Goal: Transaction & Acquisition: Purchase product/service

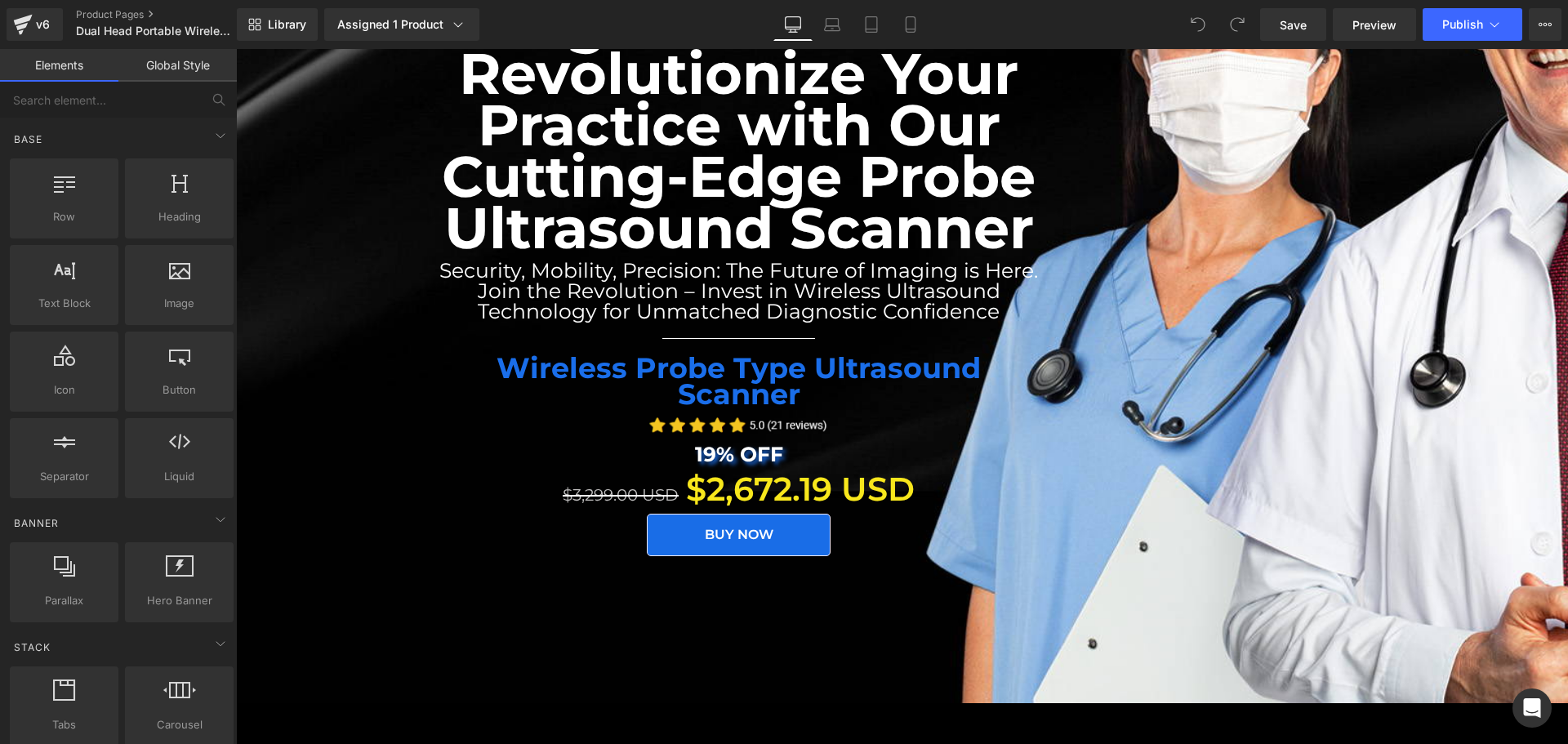
scroll to position [327, 0]
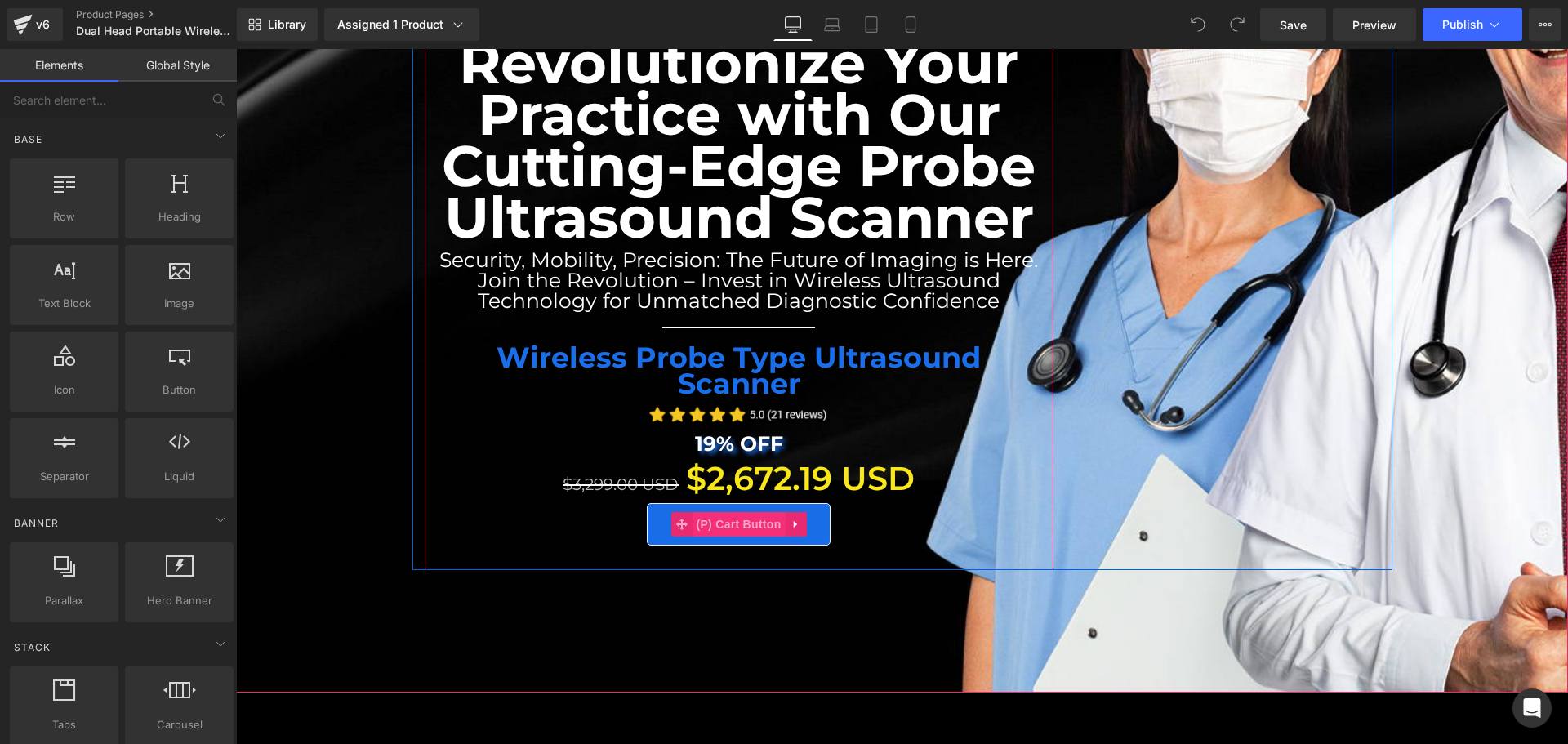
drag, startPoint x: 749, startPoint y: 506, endPoint x: 717, endPoint y: 500, distance: 32.6
click at [749, 512] on span "(P) Cart Button" at bounding box center [739, 524] width 93 height 25
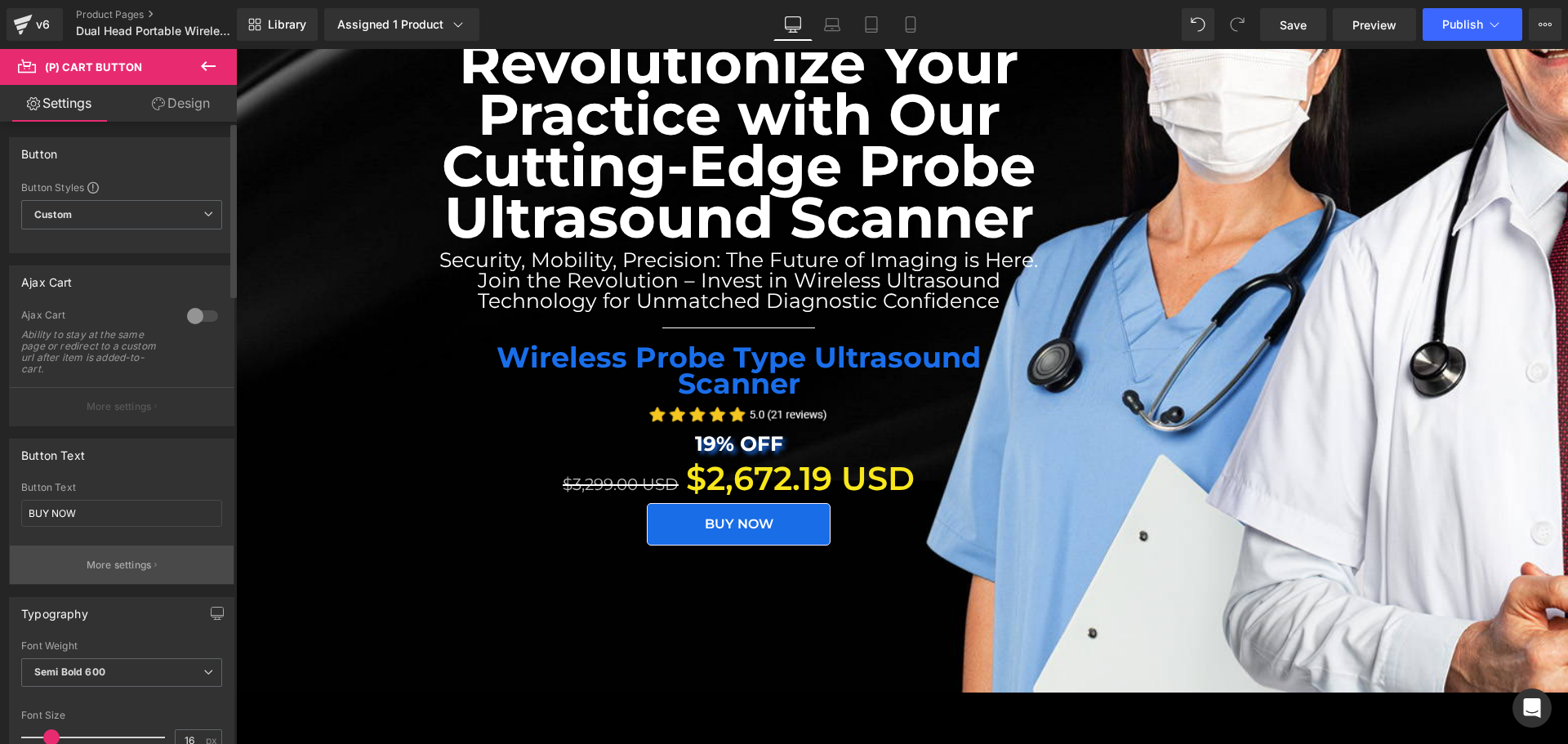
scroll to position [0, 0]
drag, startPoint x: 45, startPoint y: 340, endPoint x: 90, endPoint y: 373, distance: 55.8
click at [88, 373] on div "Ability to stay at the same page or redirect to a custom url after item is adde…" at bounding box center [95, 353] width 147 height 46
drag, startPoint x: 107, startPoint y: 370, endPoint x: 24, endPoint y: 336, distance: 89.7
click at [24, 336] on div "Ability to stay at the same page or redirect to a custom url after item is adde…" at bounding box center [95, 353] width 147 height 46
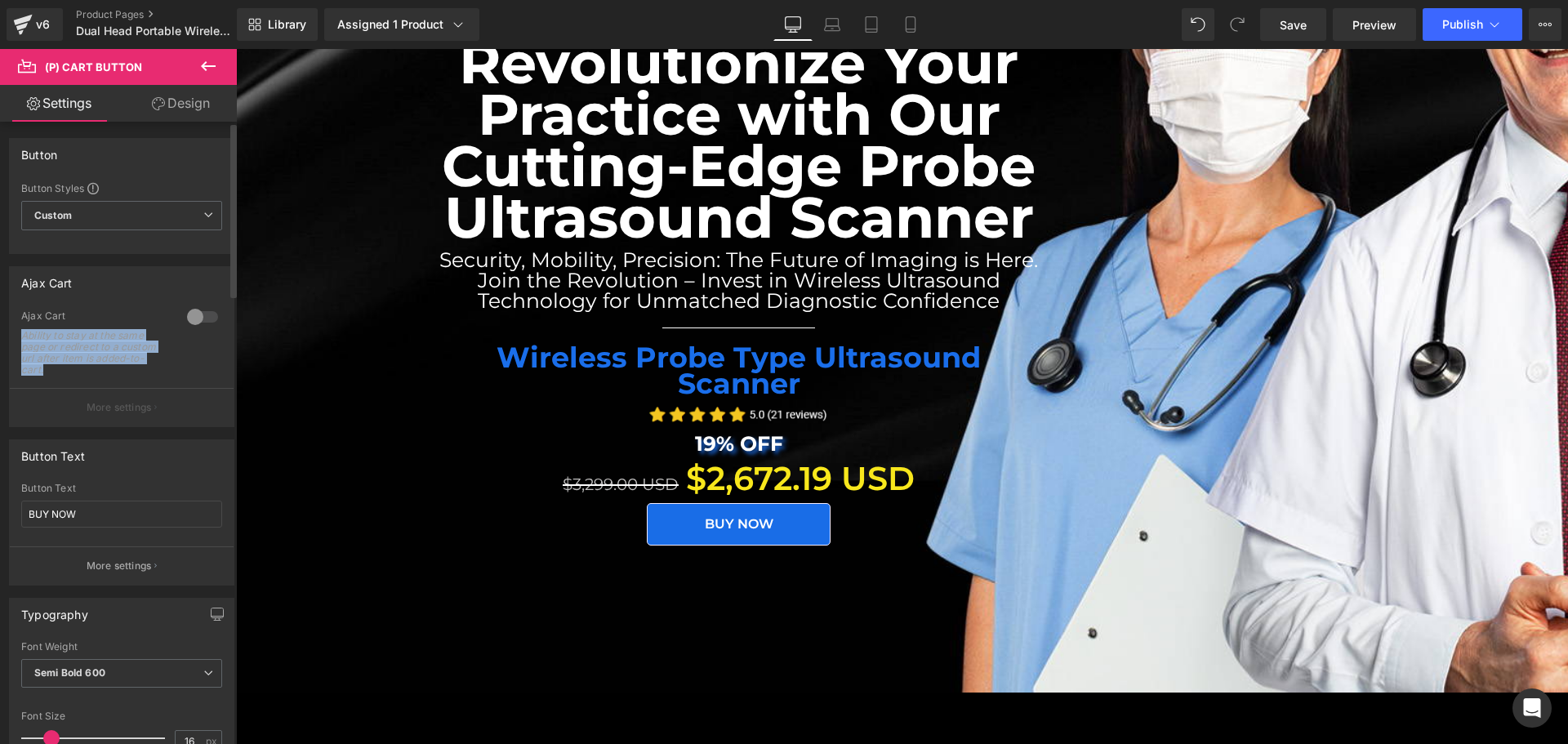
copy div "Ability to stay at the same page or redirect to a custom url after item is adde…"
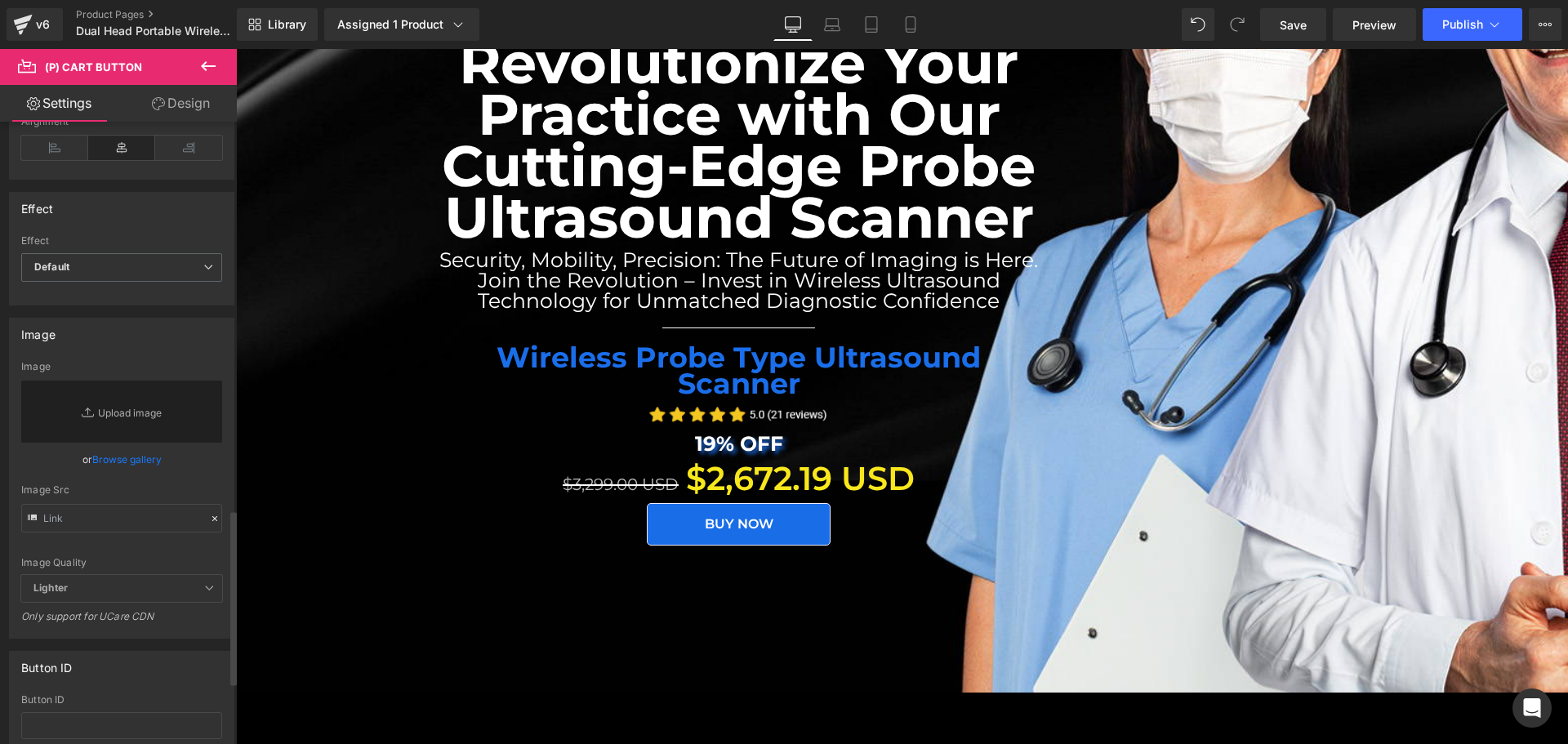
scroll to position [1388, 0]
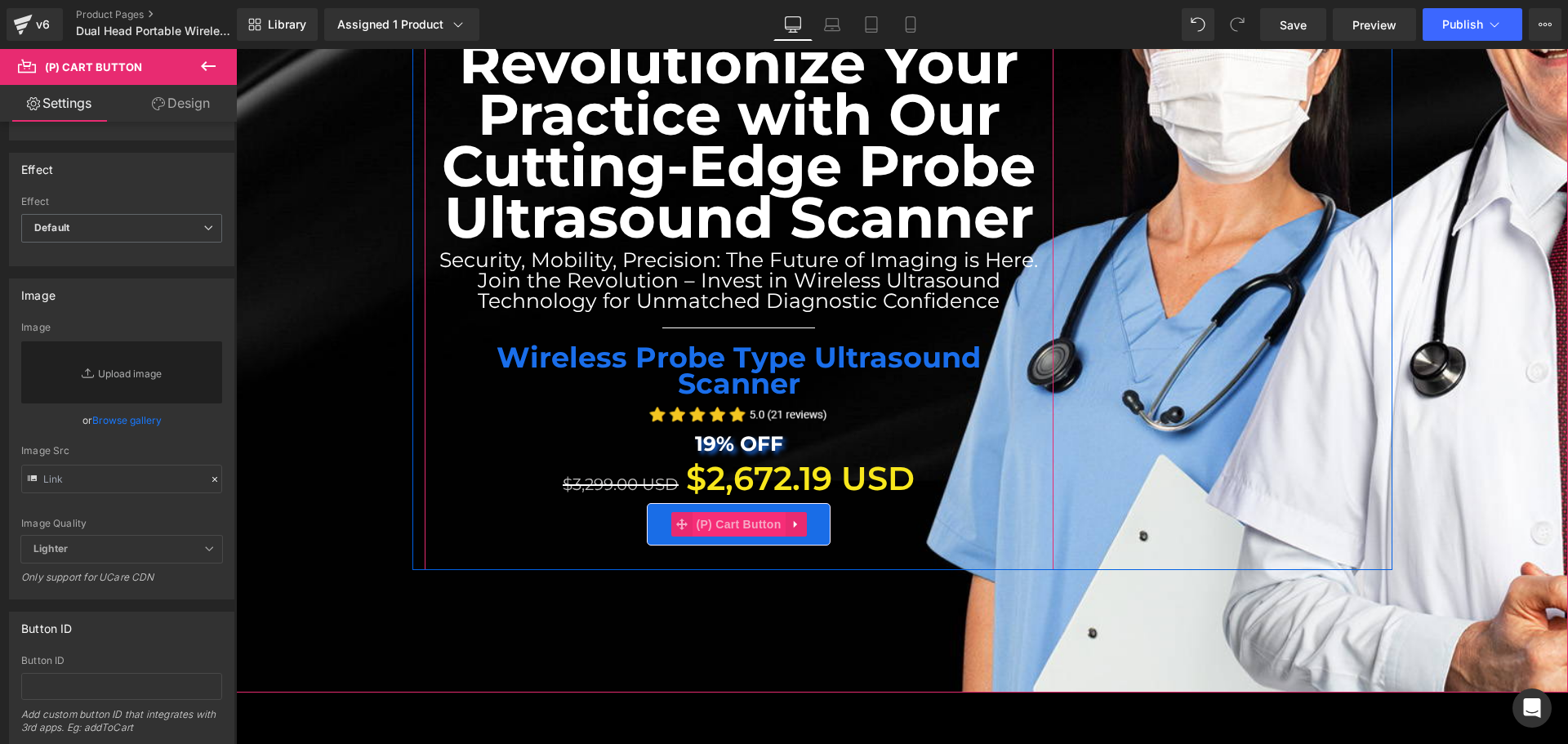
click at [750, 512] on span "(P) Cart Button" at bounding box center [739, 524] width 93 height 25
click at [753, 512] on span "(P) Cart Button" at bounding box center [739, 524] width 93 height 25
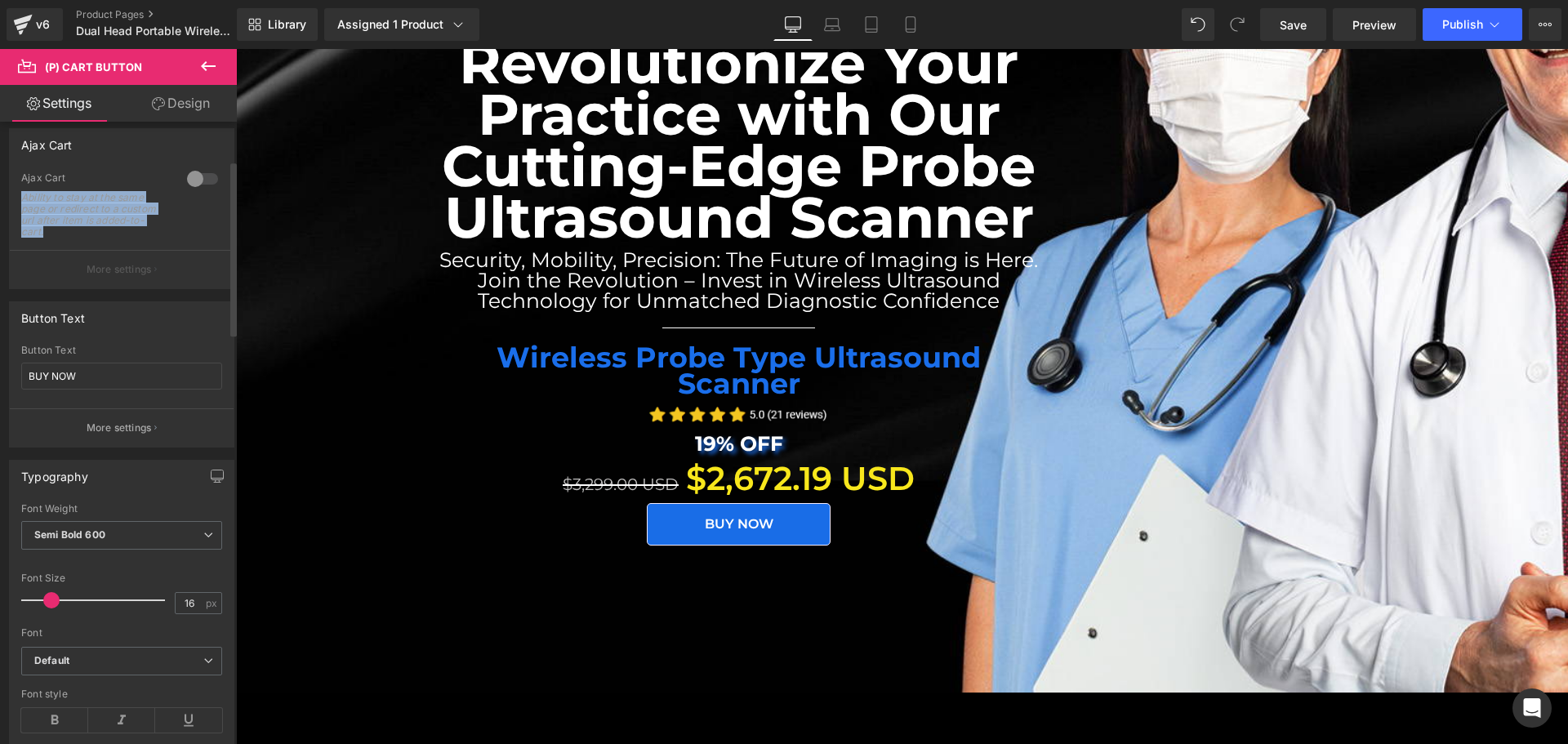
scroll to position [0, 0]
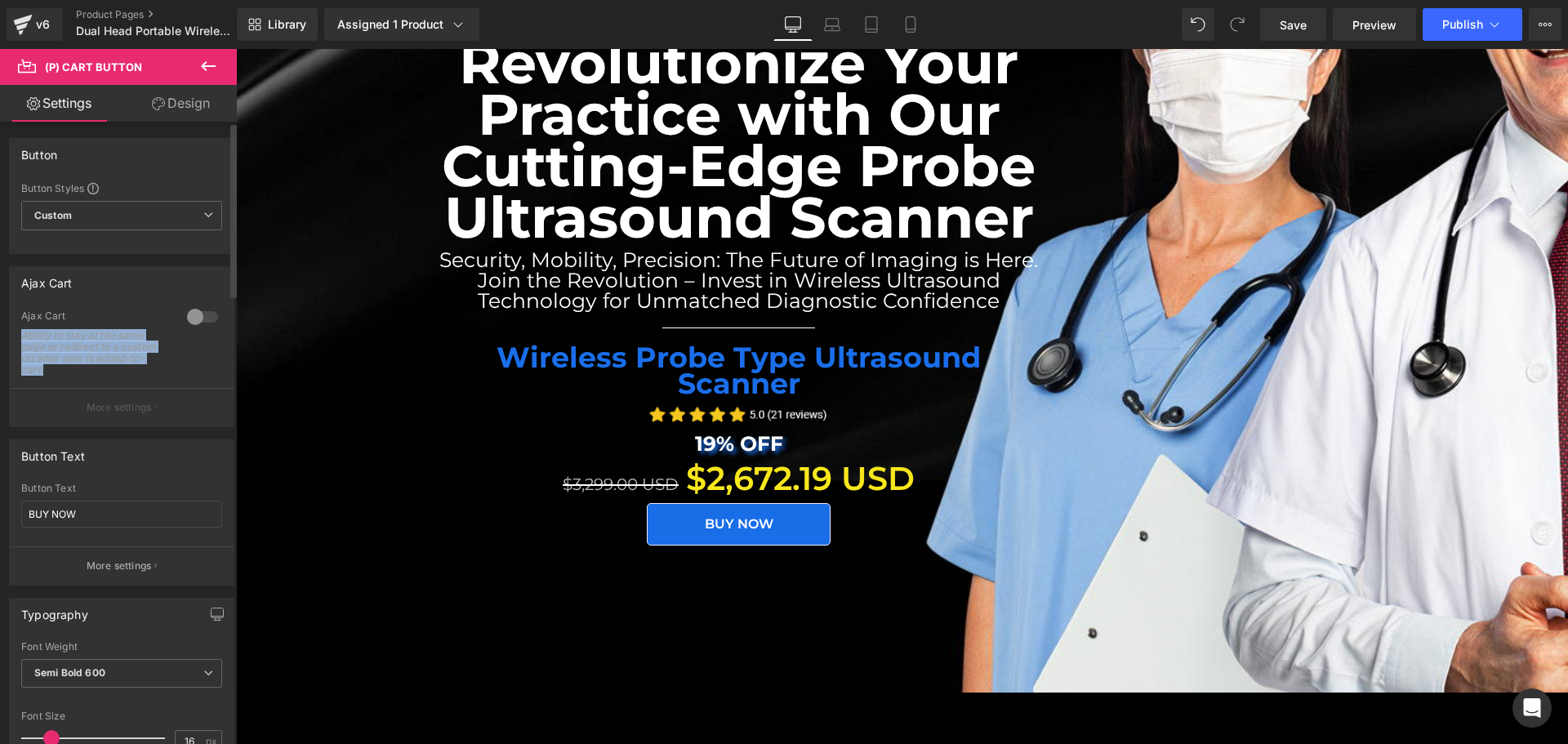
click at [138, 416] on button "More settings" at bounding box center [122, 407] width 224 height 38
click at [137, 404] on p "More settings" at bounding box center [119, 408] width 65 height 15
click at [119, 424] on button "More settings" at bounding box center [122, 407] width 224 height 38
click at [129, 442] on div "Button Text" at bounding box center [122, 456] width 224 height 31
click at [915, 28] on icon at bounding box center [910, 25] width 9 height 16
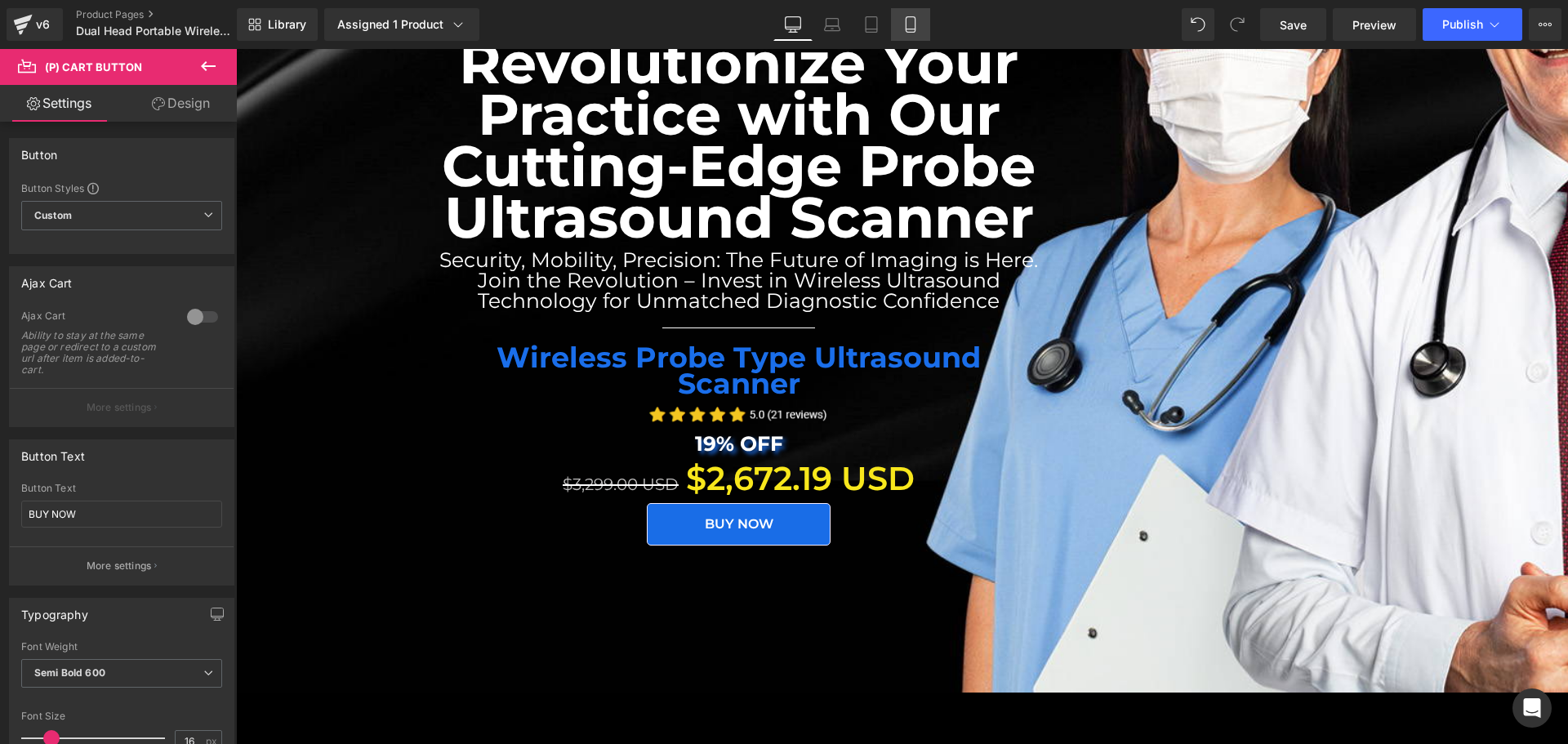
type input "100"
type input "75"
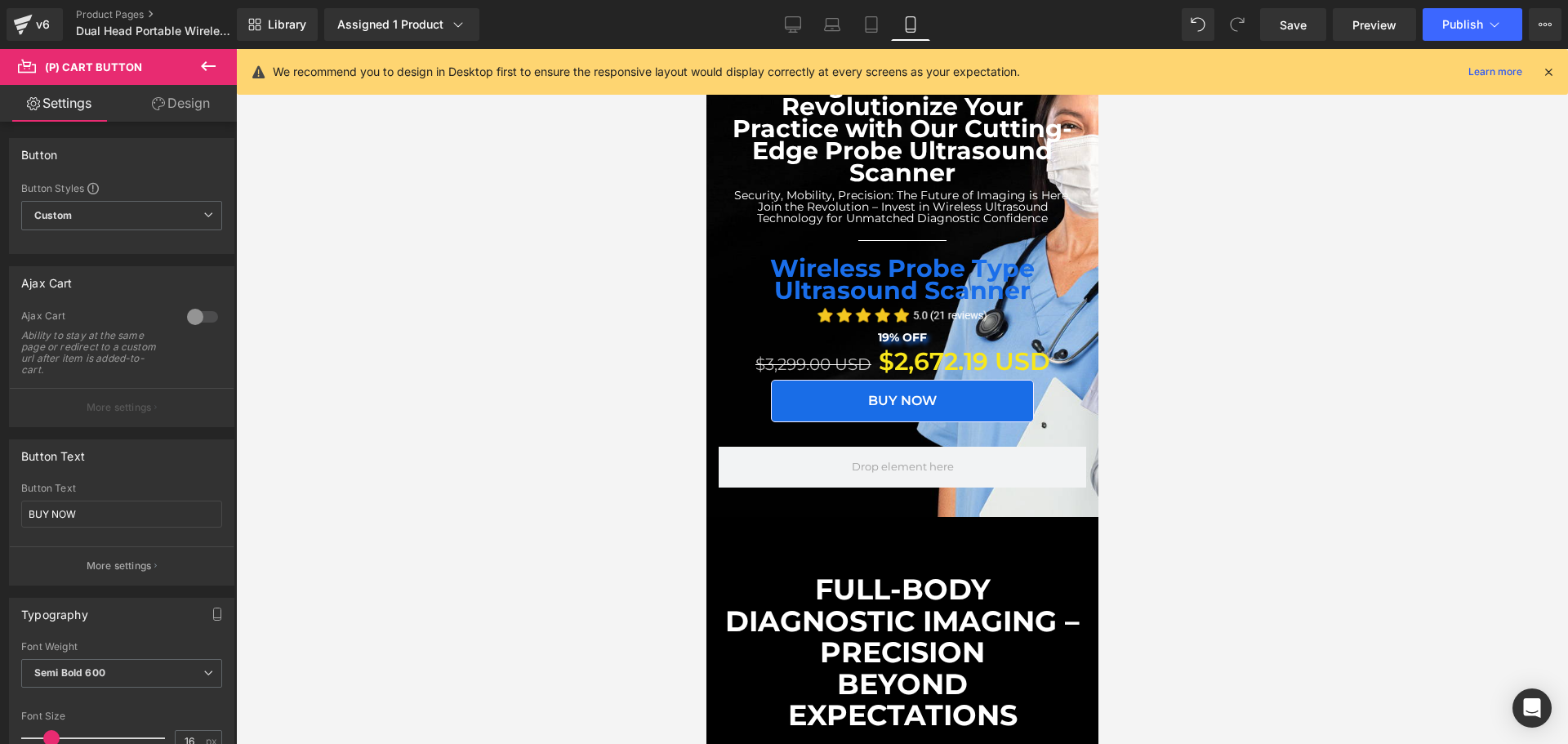
scroll to position [38, 0]
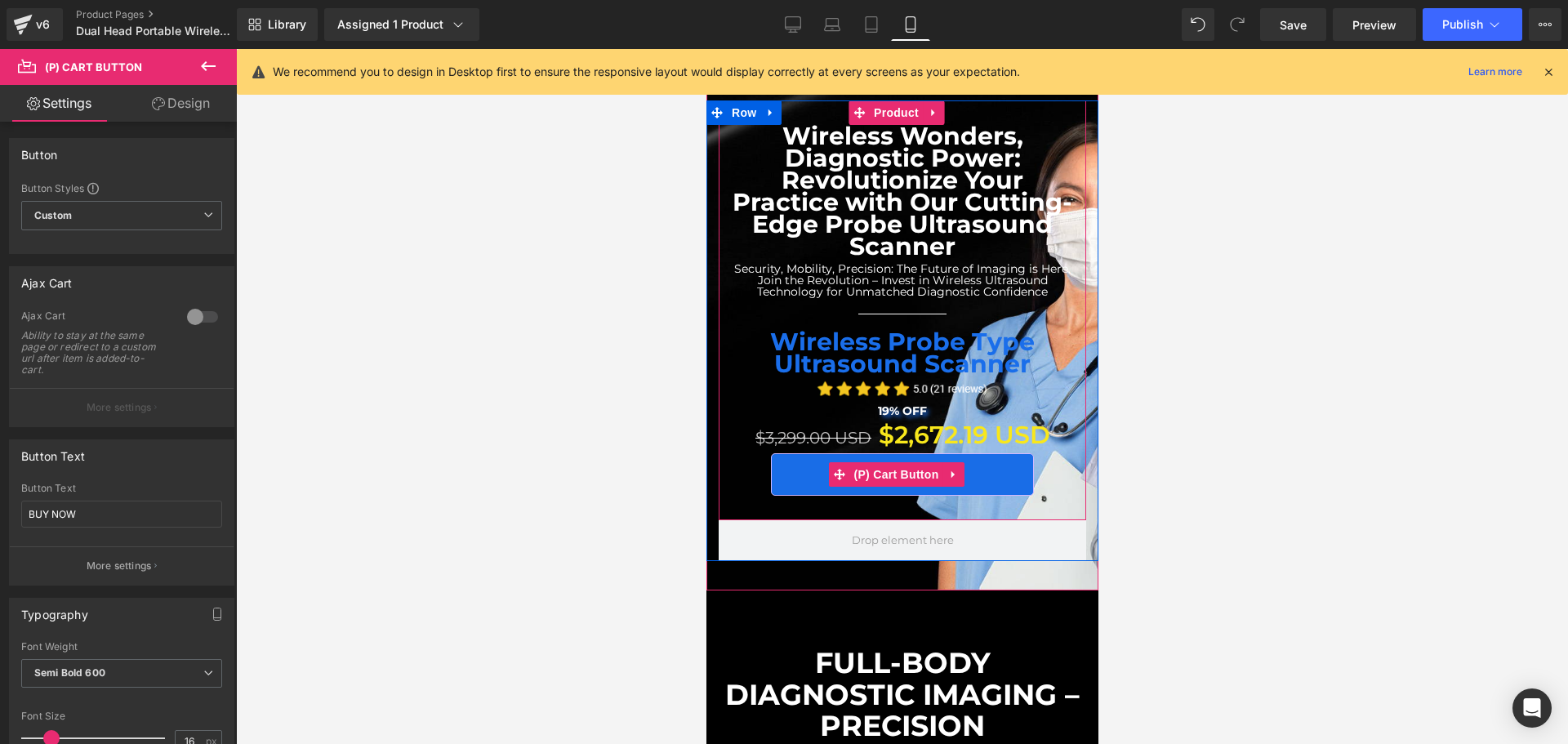
click at [911, 453] on div "BUY NOW (P) Cart Button" at bounding box center [902, 474] width 351 height 42
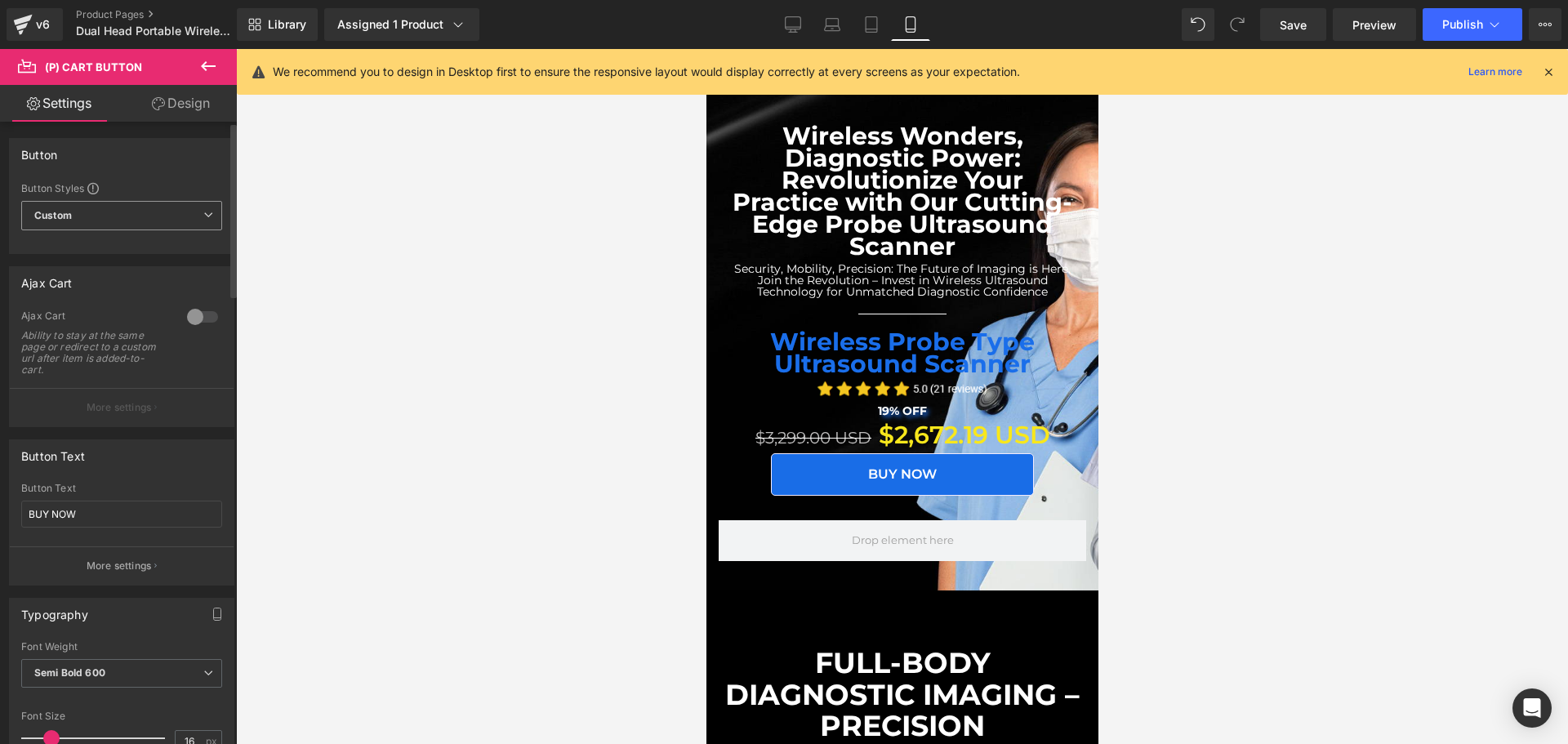
click at [123, 220] on span "Custom Setup Global Style" at bounding box center [122, 216] width 201 height 29
click at [199, 189] on div "Button Styles" at bounding box center [122, 188] width 201 height 13
click at [183, 116] on link "Design" at bounding box center [181, 103] width 118 height 37
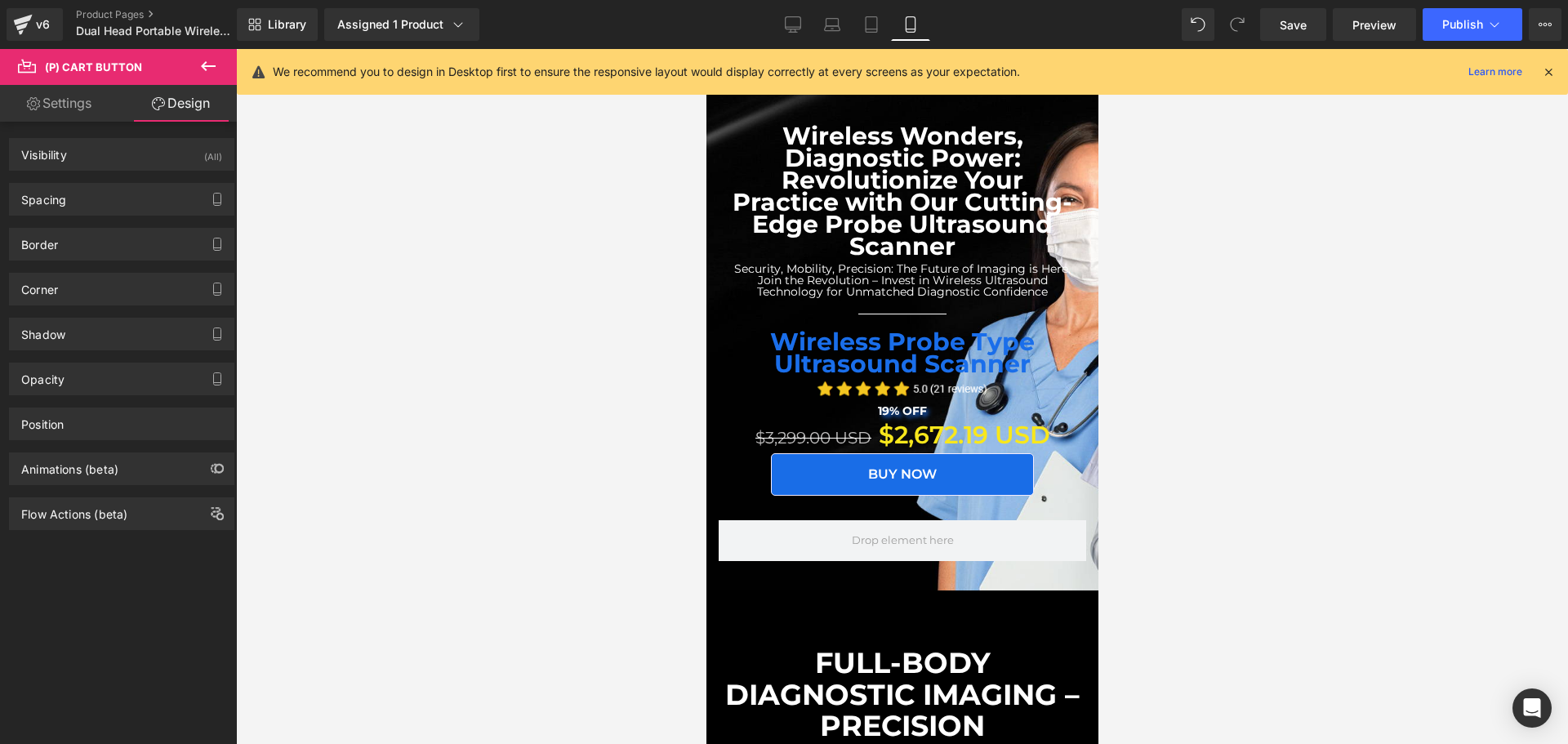
click at [78, 109] on link "Settings" at bounding box center [59, 103] width 118 height 37
type input "100"
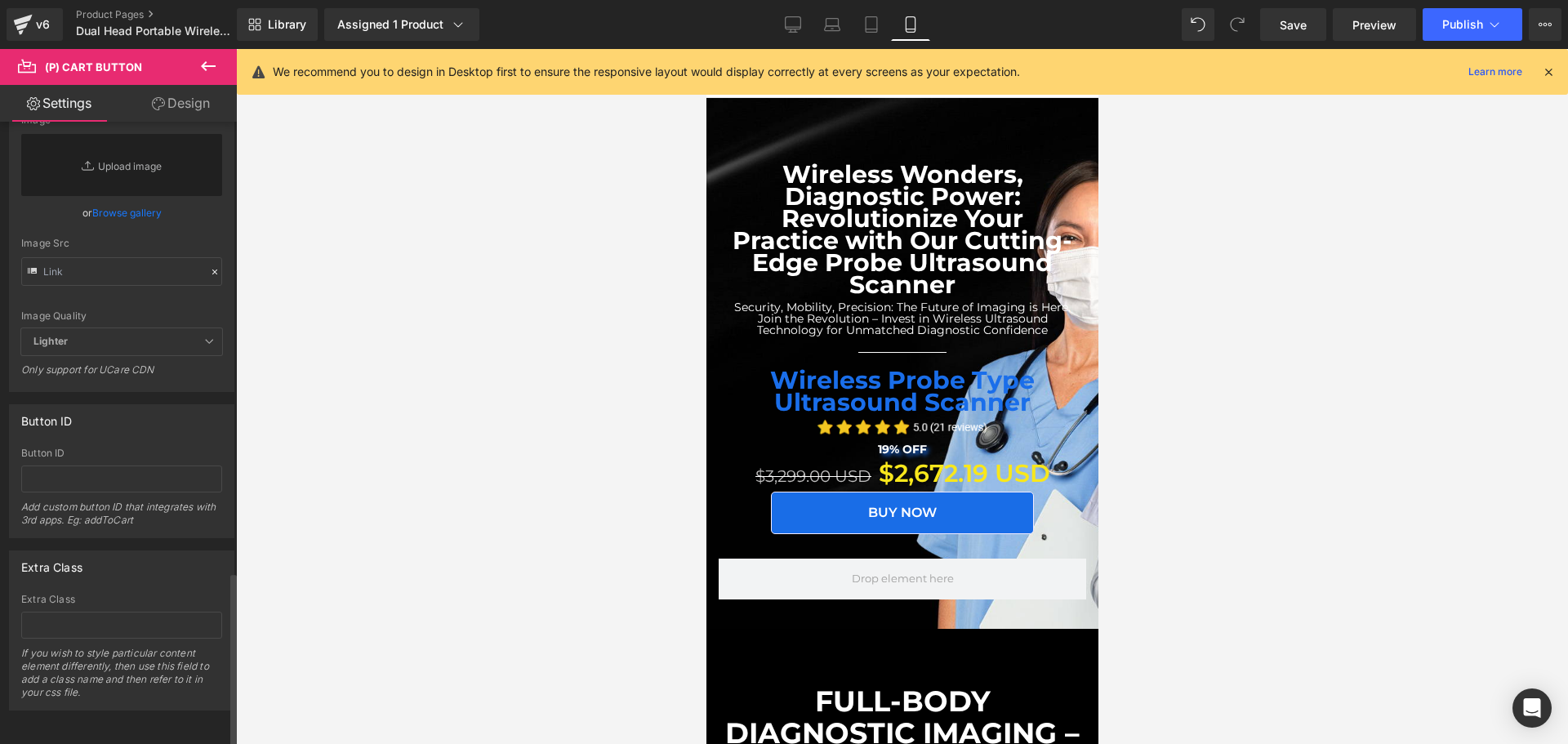
scroll to position [1607, 0]
click at [434, 31] on div "Assigned 1 Product" at bounding box center [402, 25] width 129 height 16
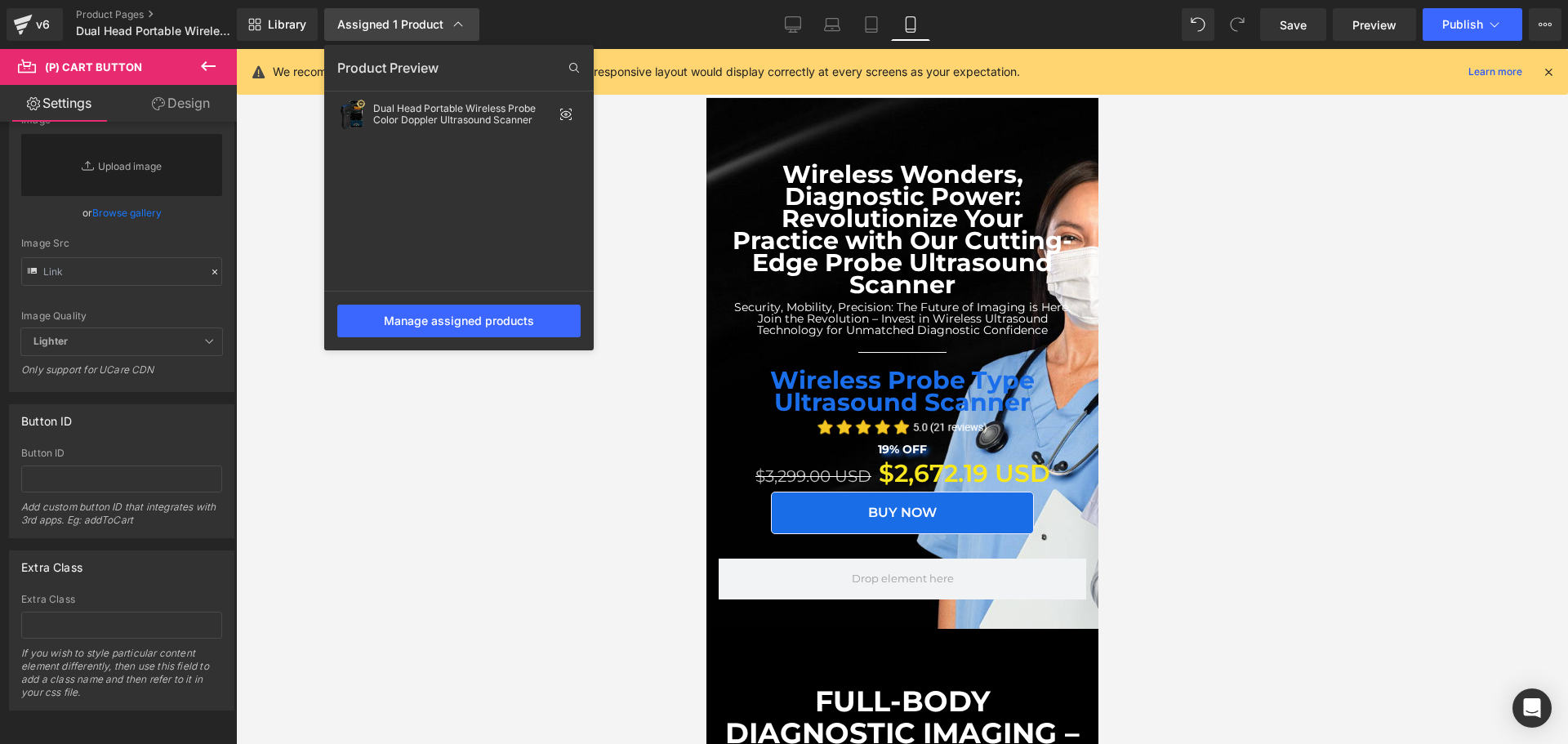
click at [437, 30] on div "Assigned 1 Product" at bounding box center [402, 25] width 129 height 16
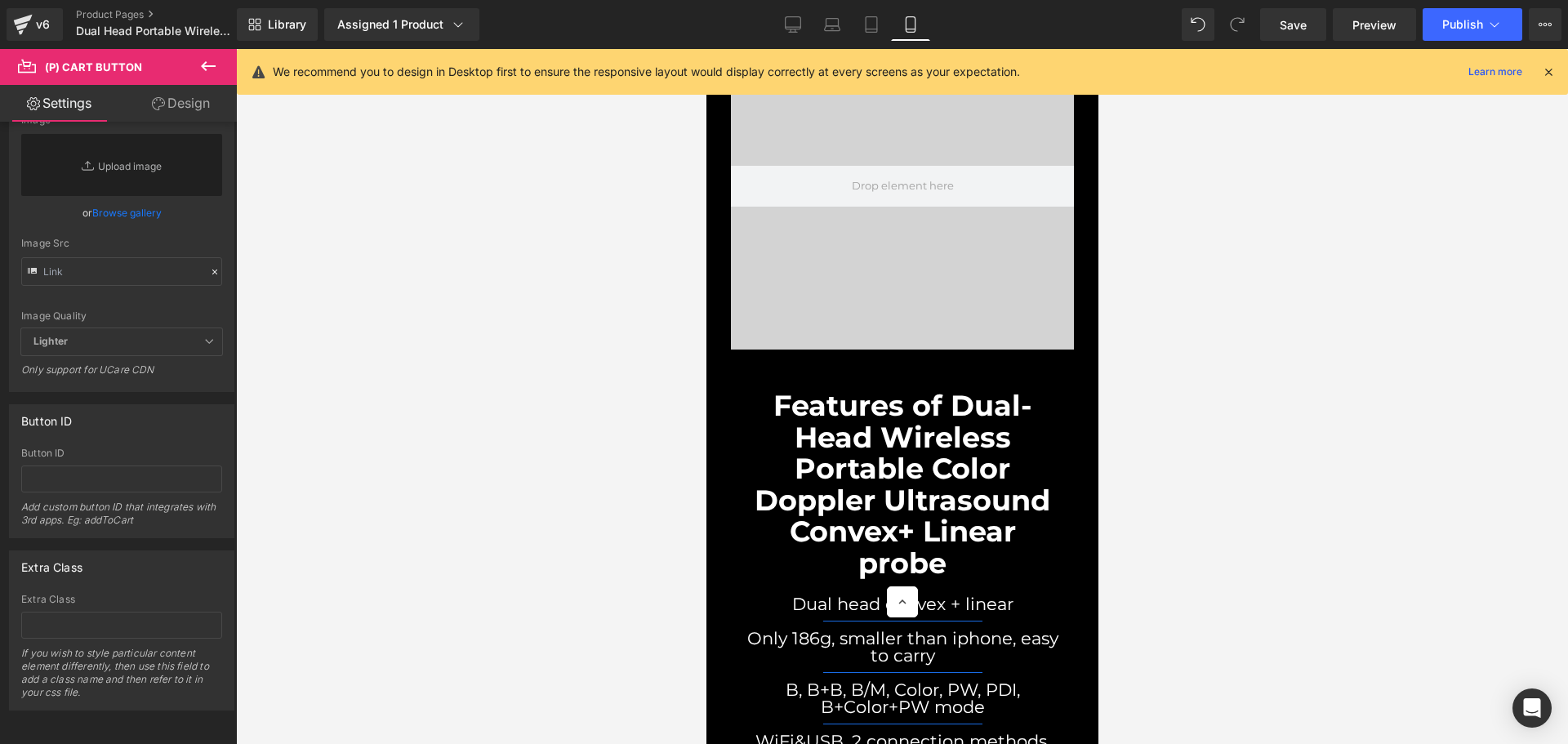
scroll to position [5062, 0]
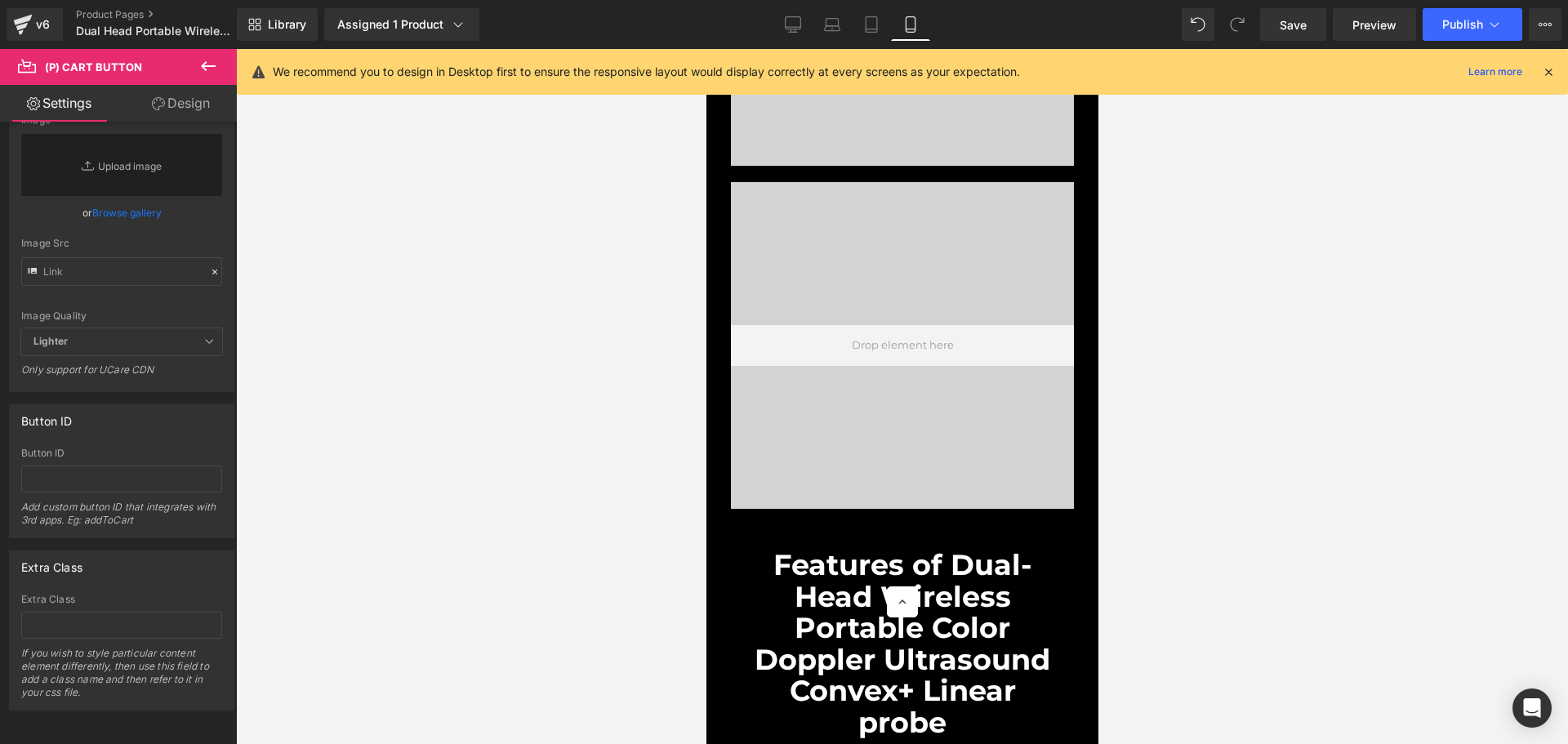
click at [891, 315] on div at bounding box center [902, 345] width 343 height 327
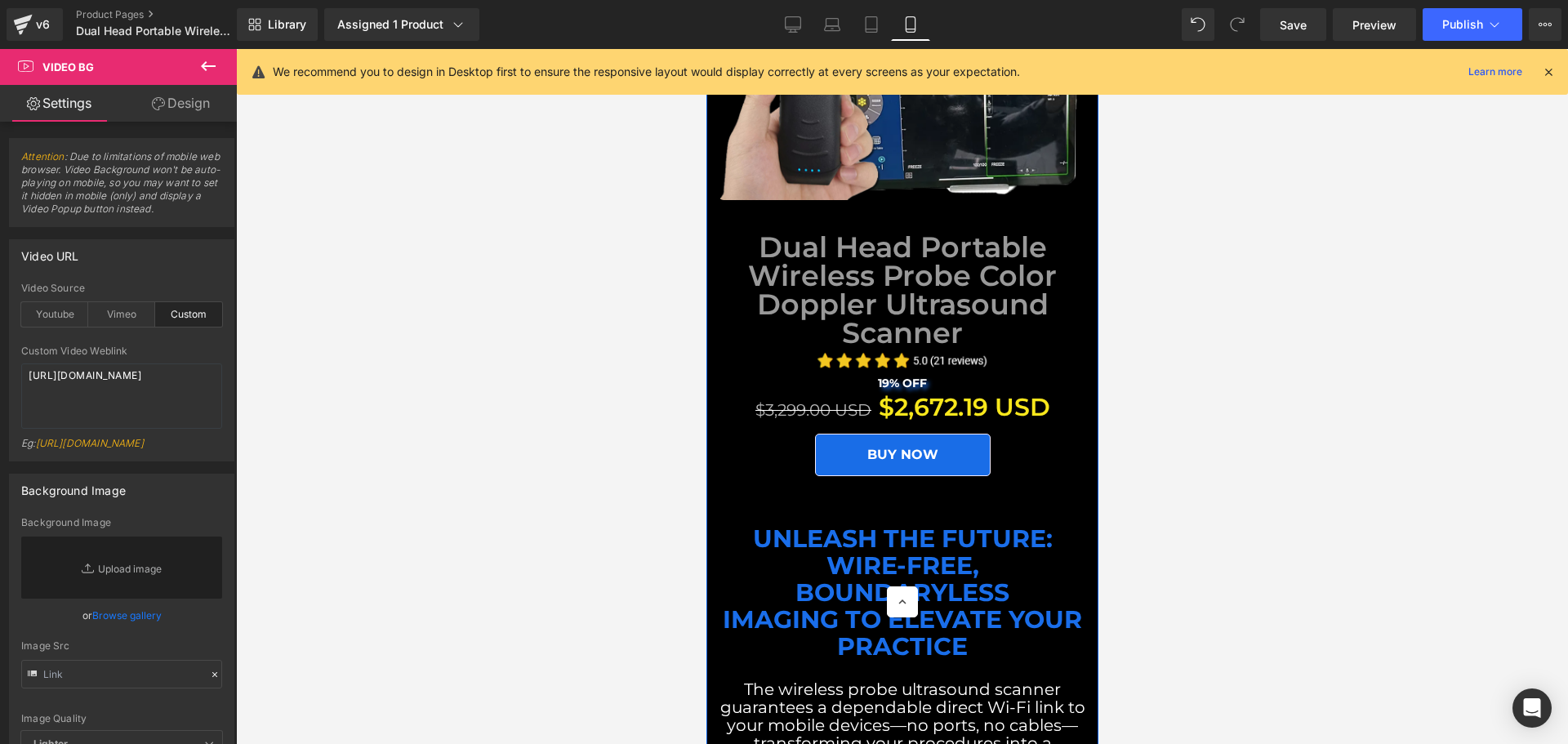
scroll to position [1633, 0]
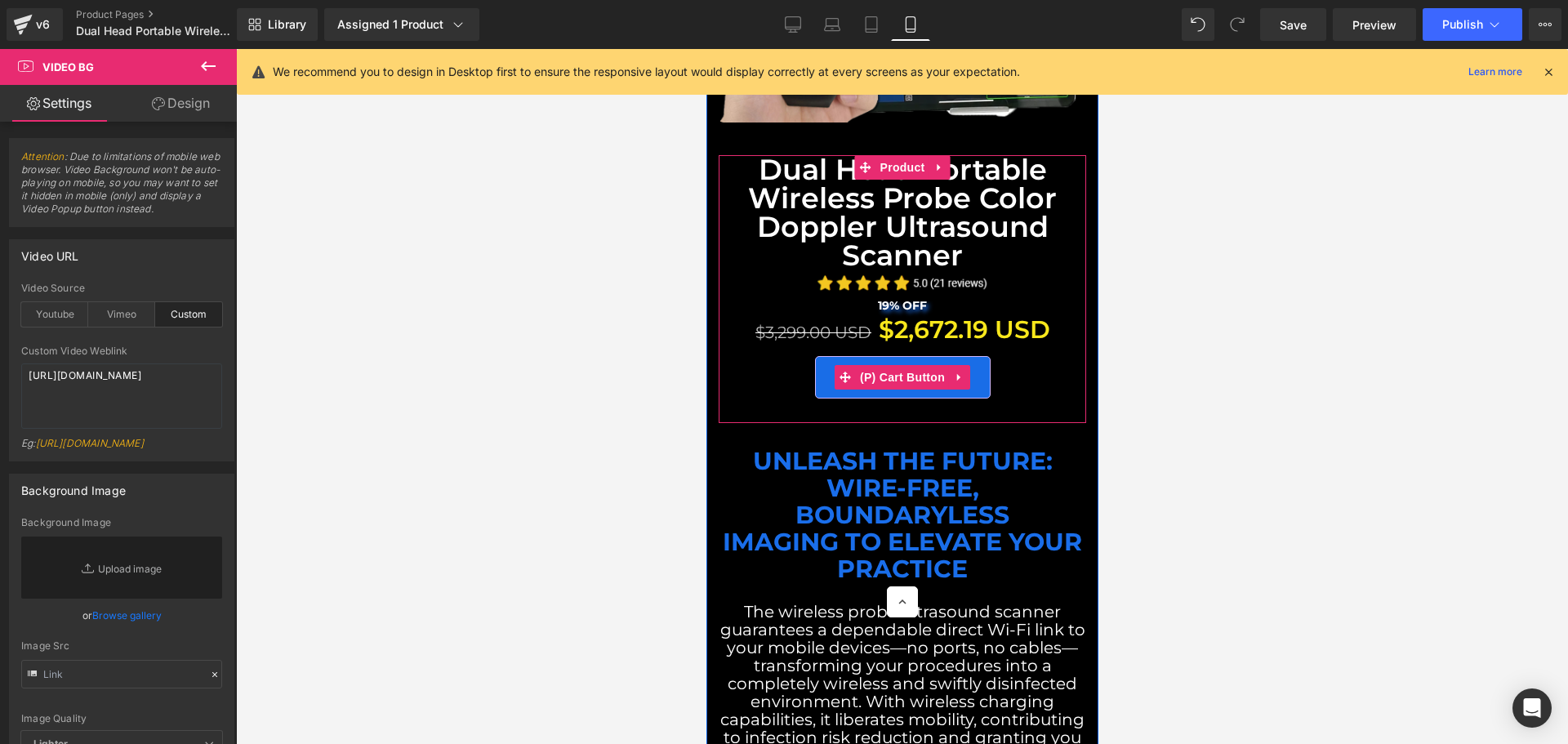
click at [826, 356] on button "BUY NOW" at bounding box center [902, 377] width 176 height 42
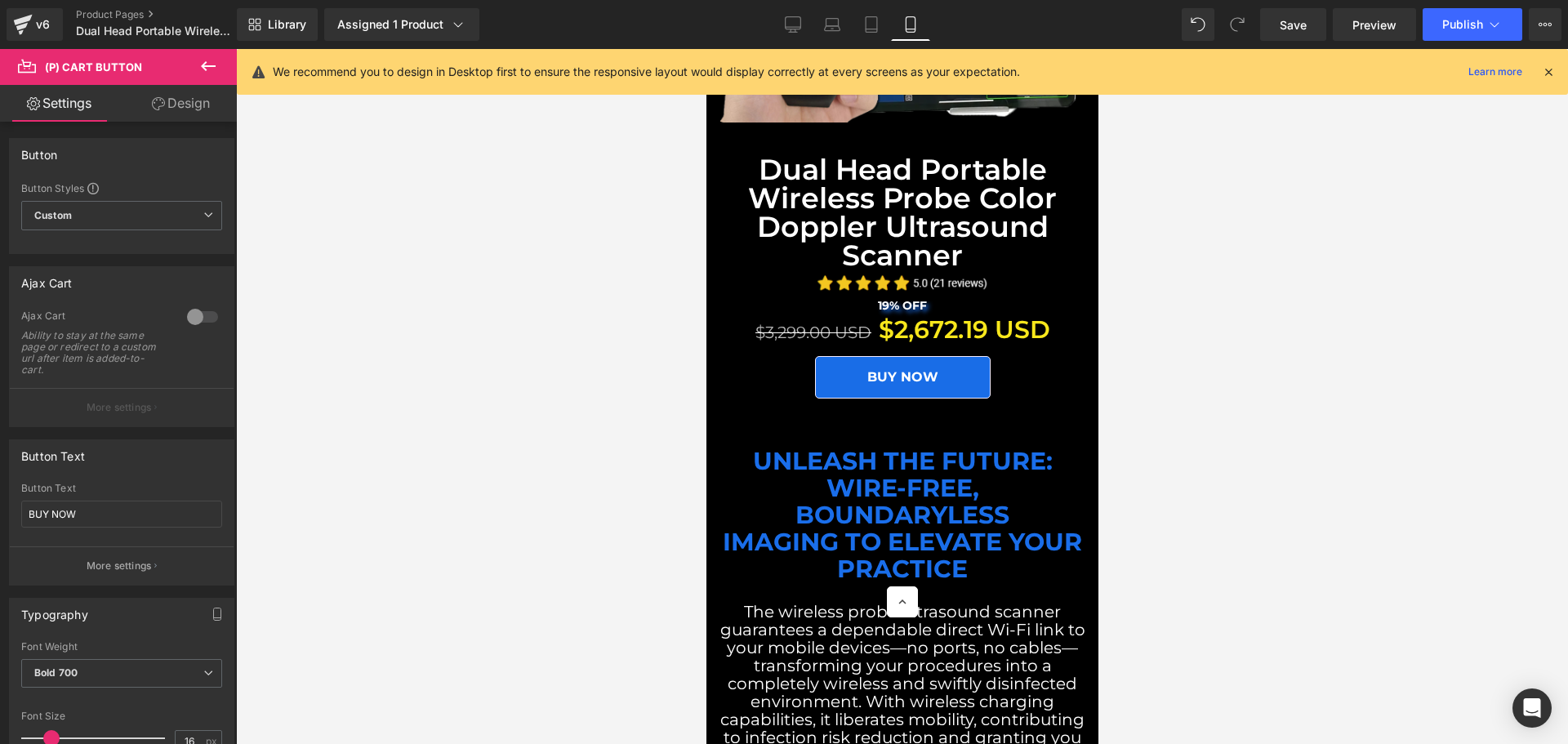
click at [199, 109] on link "Design" at bounding box center [181, 103] width 118 height 37
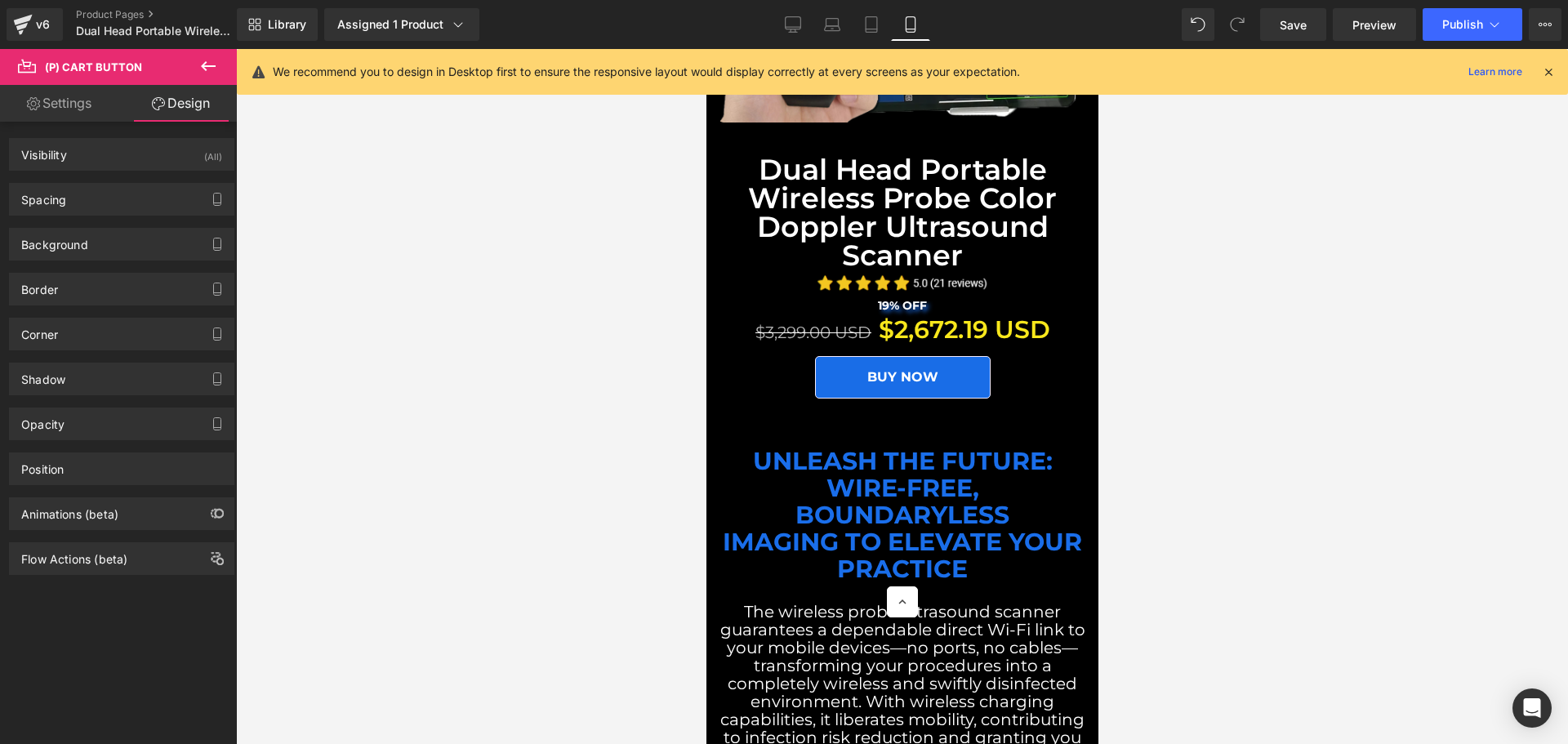
click at [72, 110] on link "Settings" at bounding box center [59, 103] width 118 height 37
type input "100"
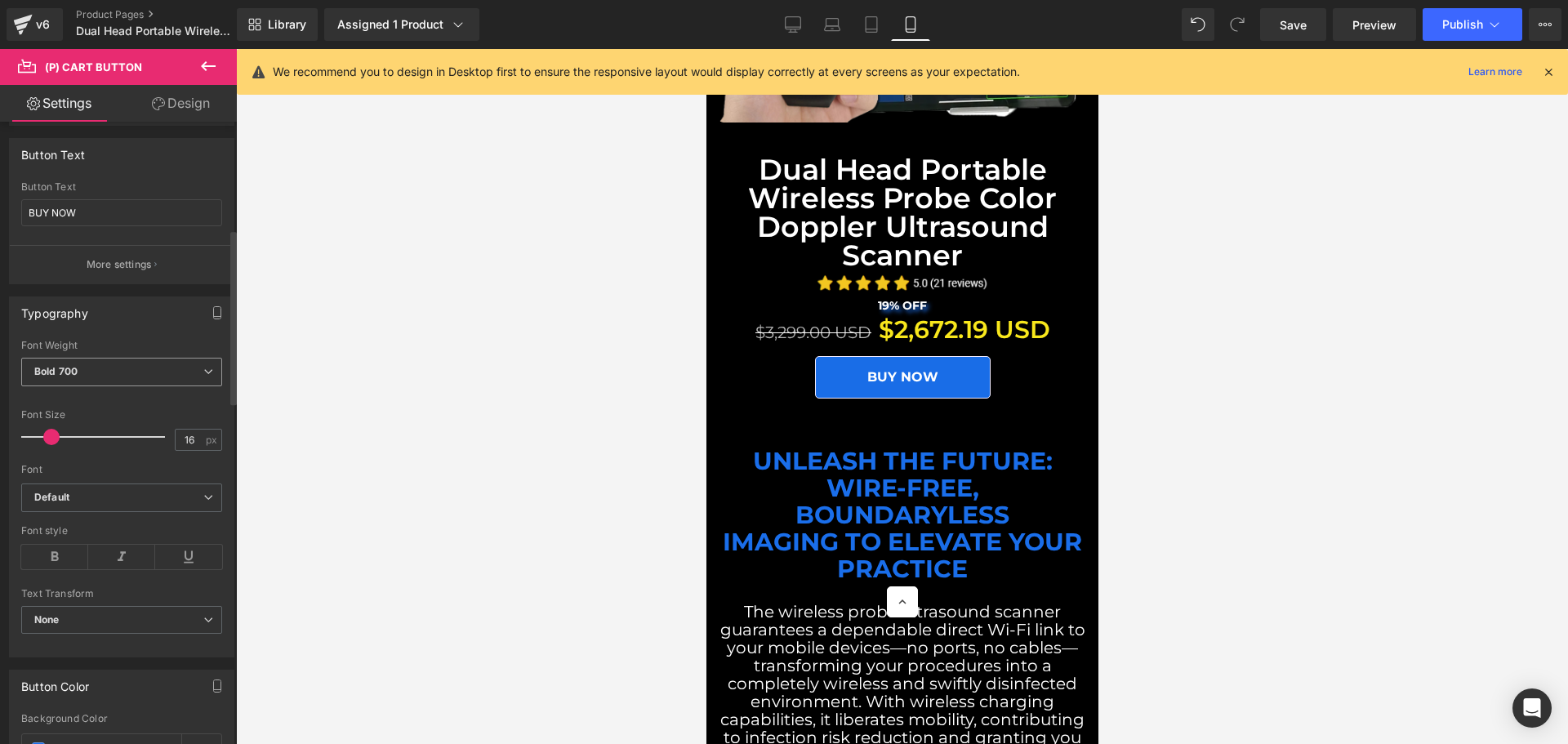
scroll to position [408, 0]
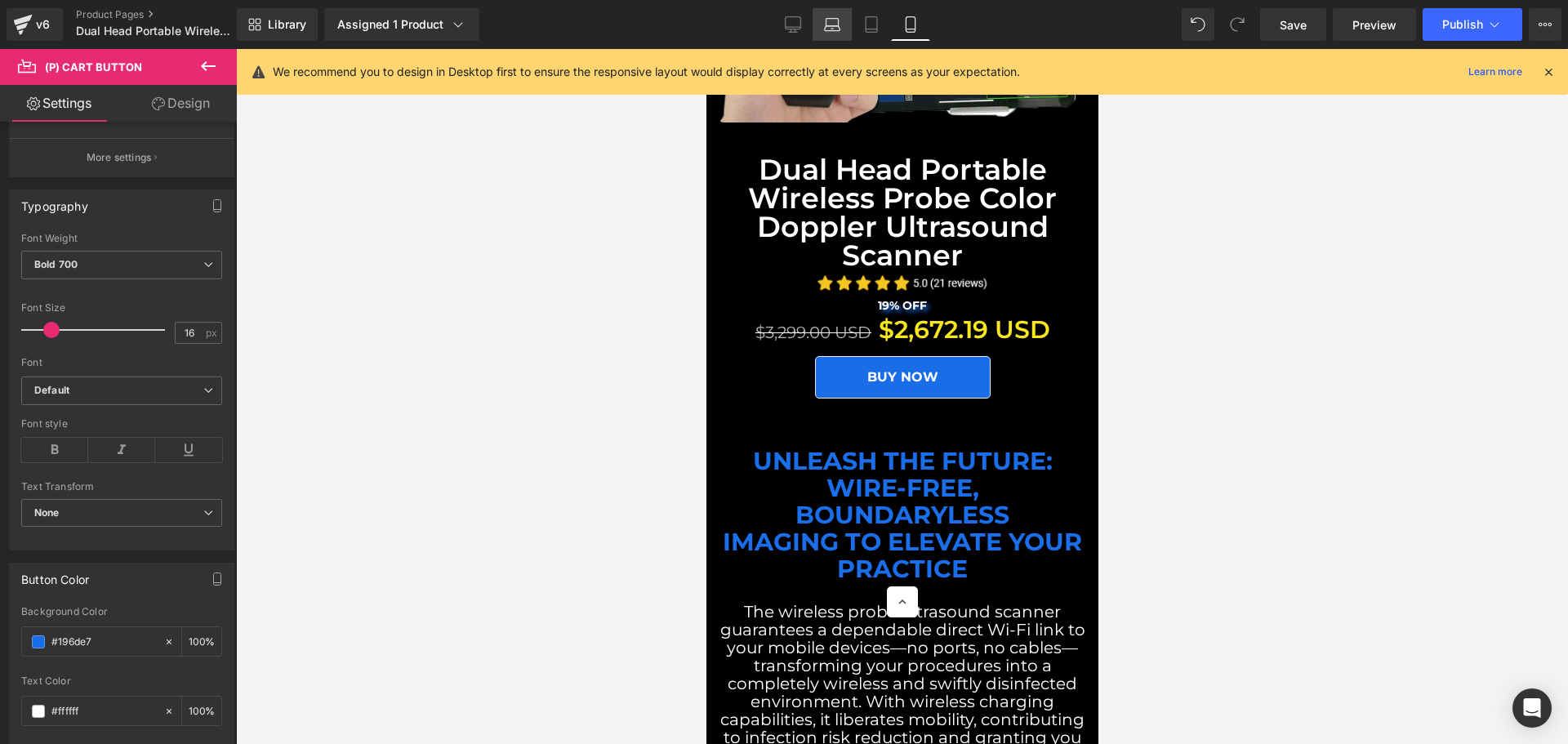
click at [824, 24] on link "Laptop" at bounding box center [833, 25] width 39 height 33
type input "100"
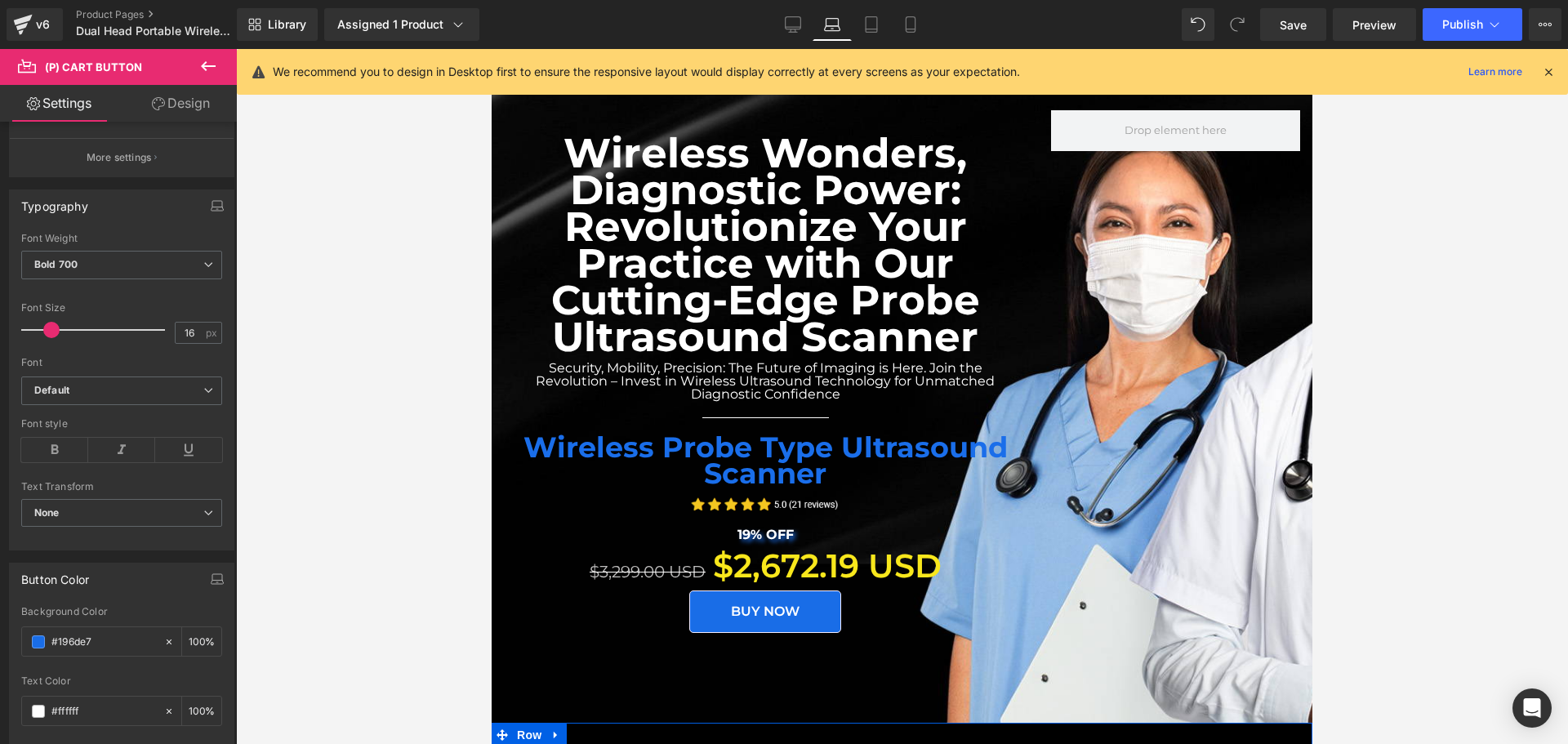
scroll to position [0, 0]
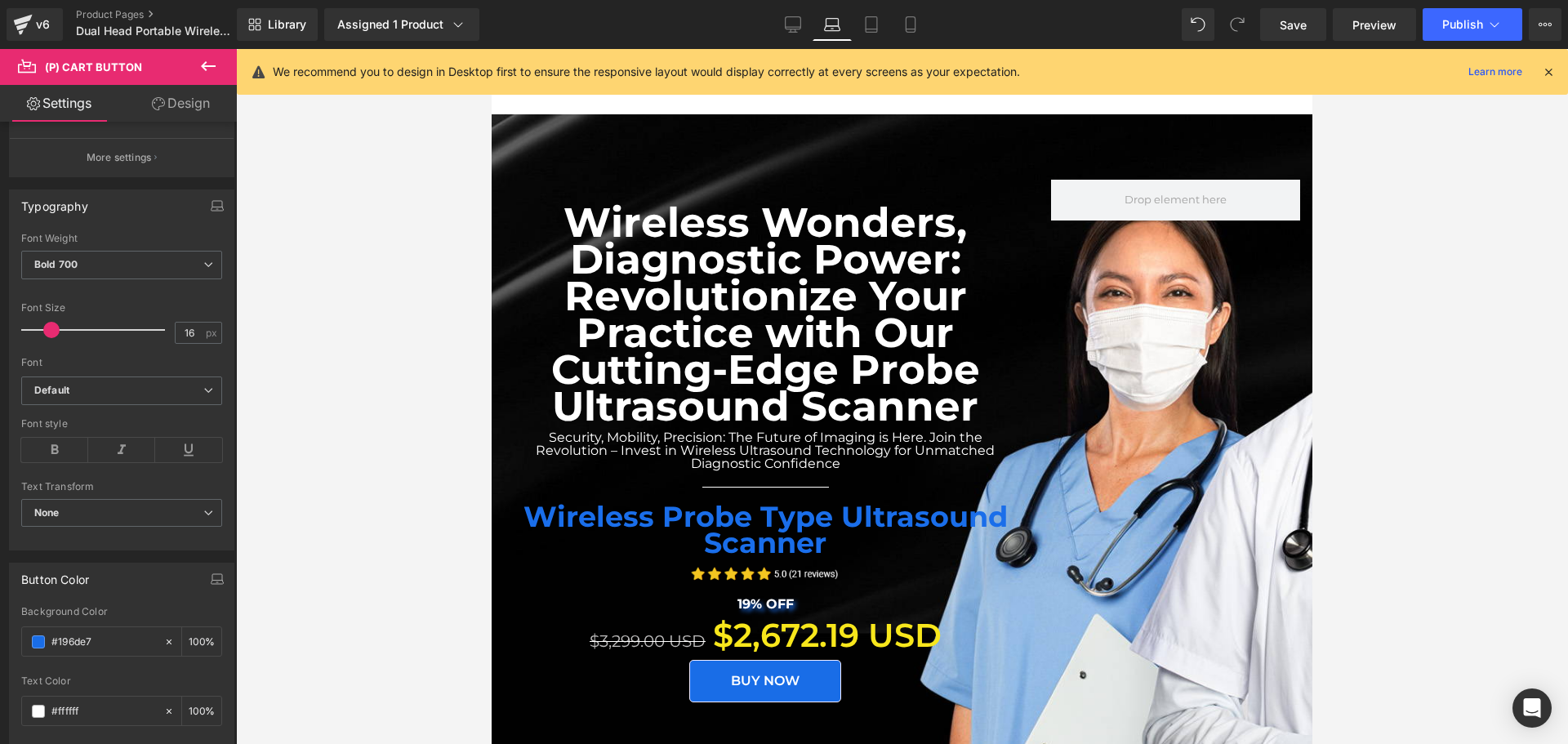
click at [1244, 363] on div "Wireless Wonders, Diagnostic Power: Revolutionize Your Practice with Our Cuttin…" at bounding box center [902, 453] width 821 height 547
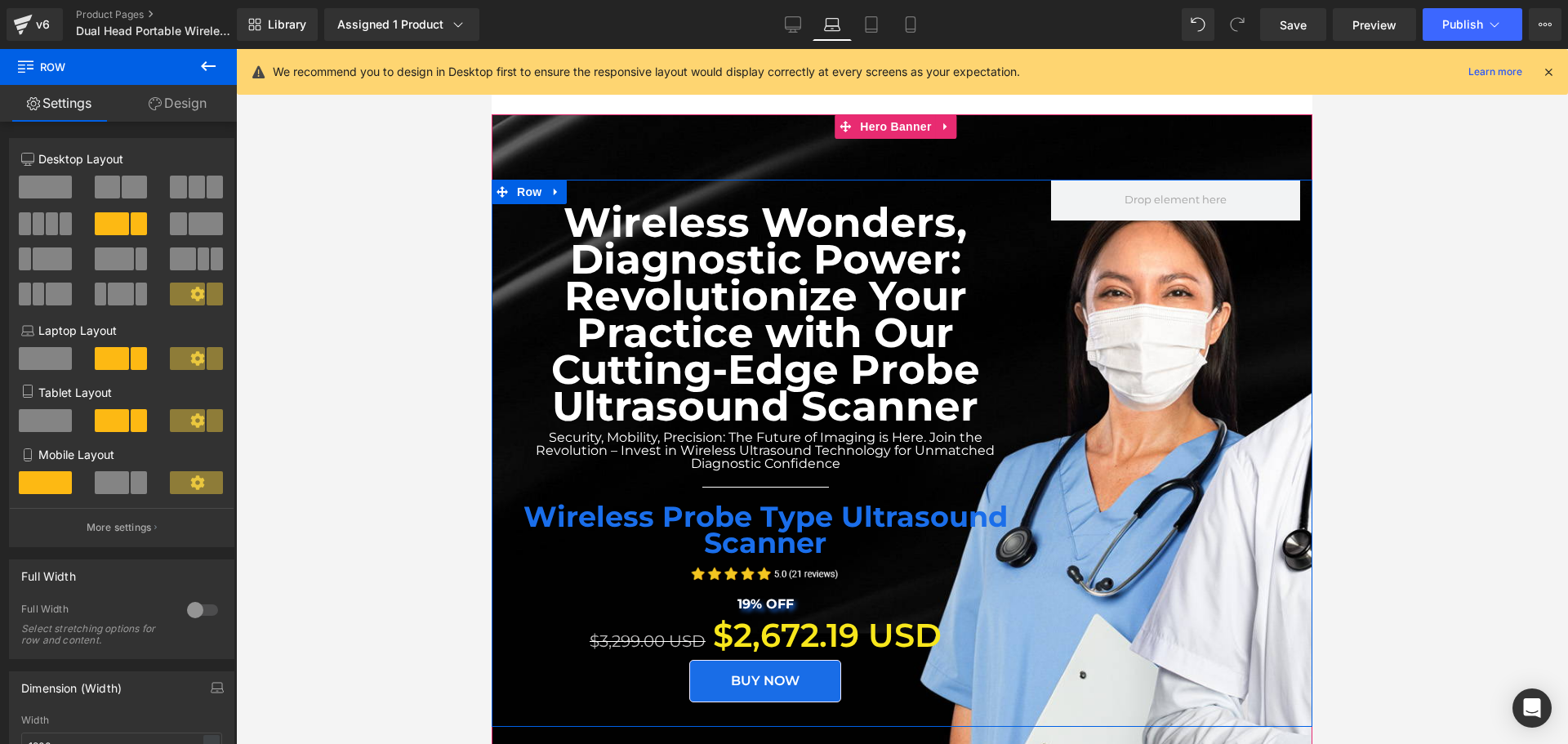
click at [1150, 337] on div "Wireless Wonders, Diagnostic Power: Revolutionize Your Practice with Our Cuttin…" at bounding box center [902, 453] width 821 height 547
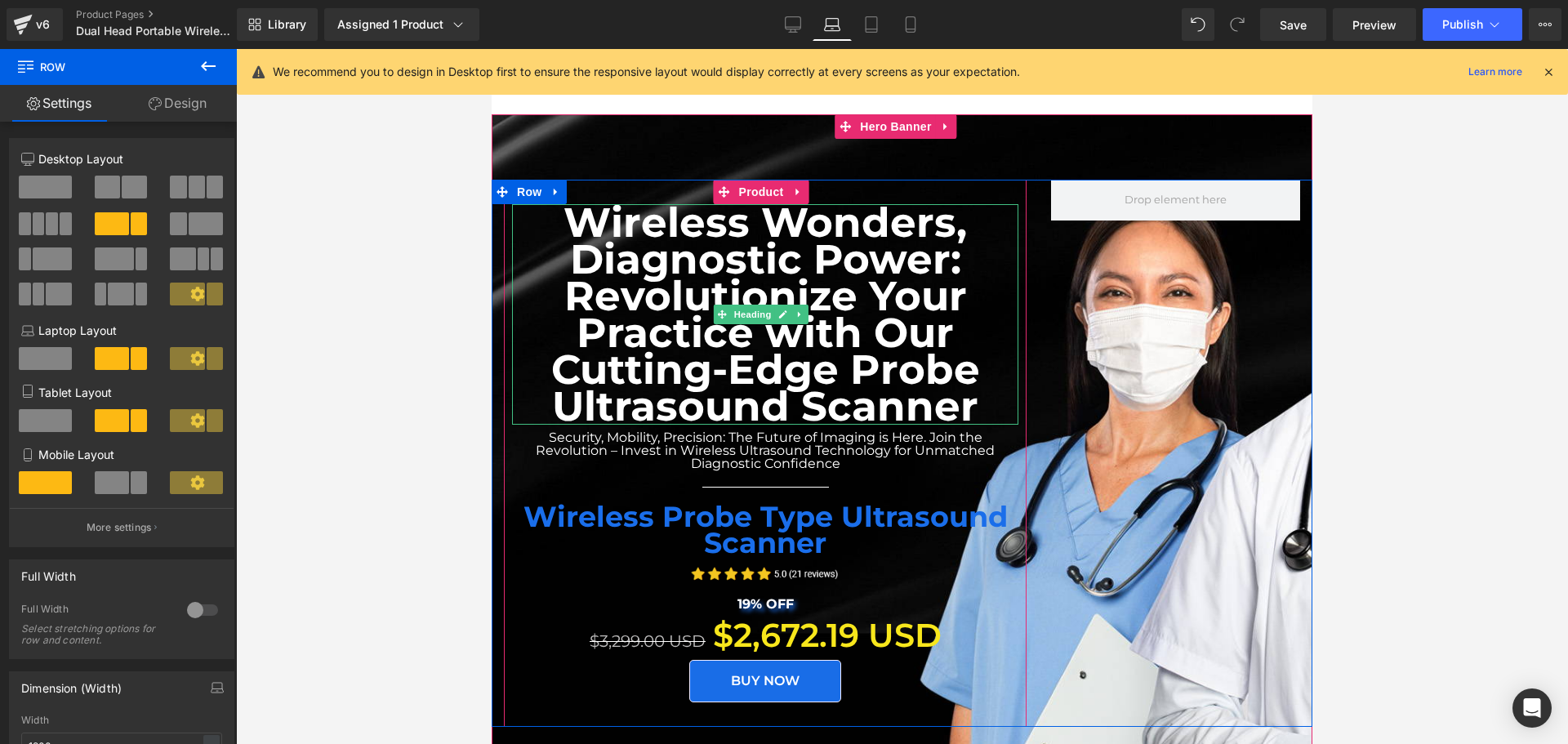
click at [860, 221] on strong "Wireless Wonders, Diagnostic Power: Revolutionize Your Practice with Our Cuttin…" at bounding box center [766, 314] width 429 height 234
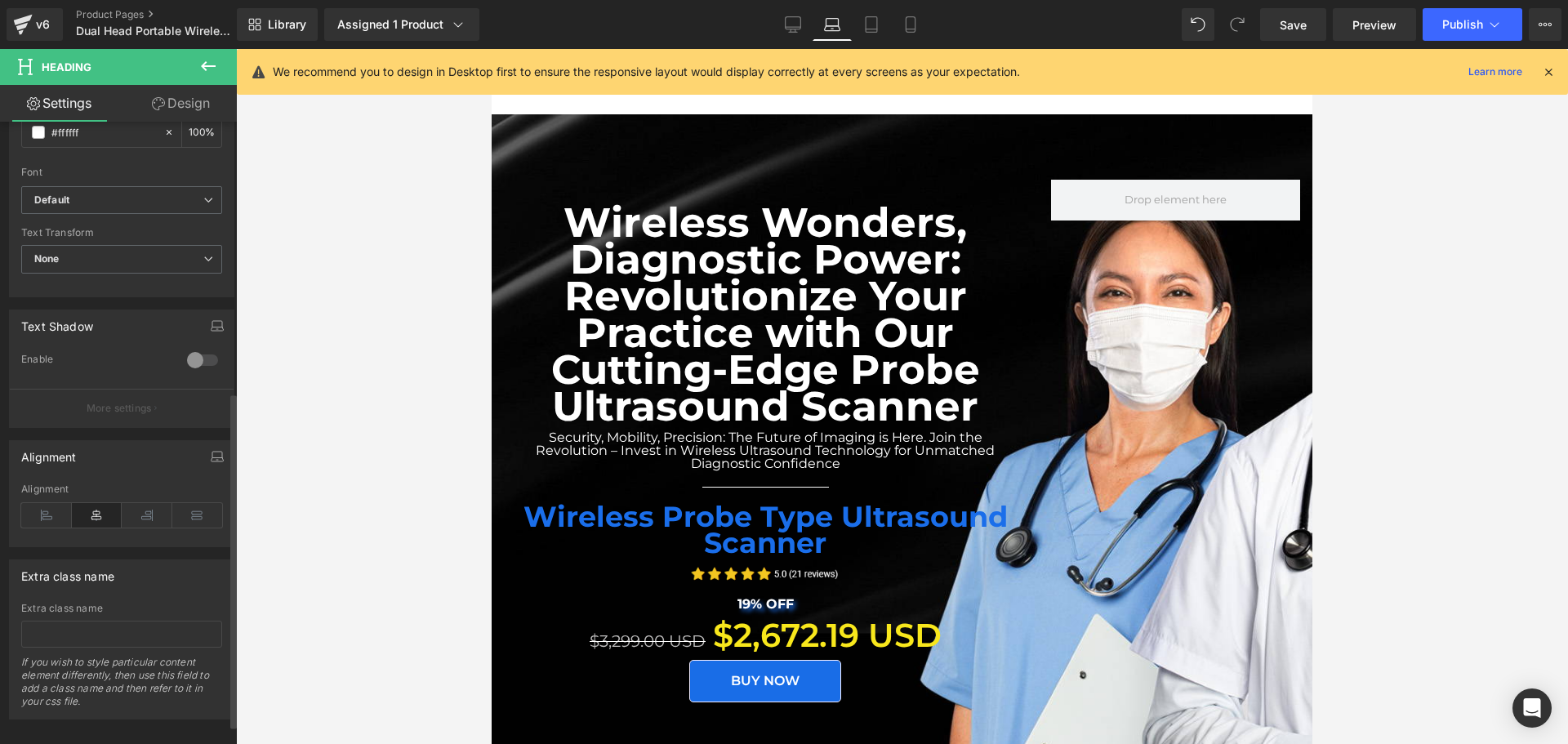
scroll to position [537, 0]
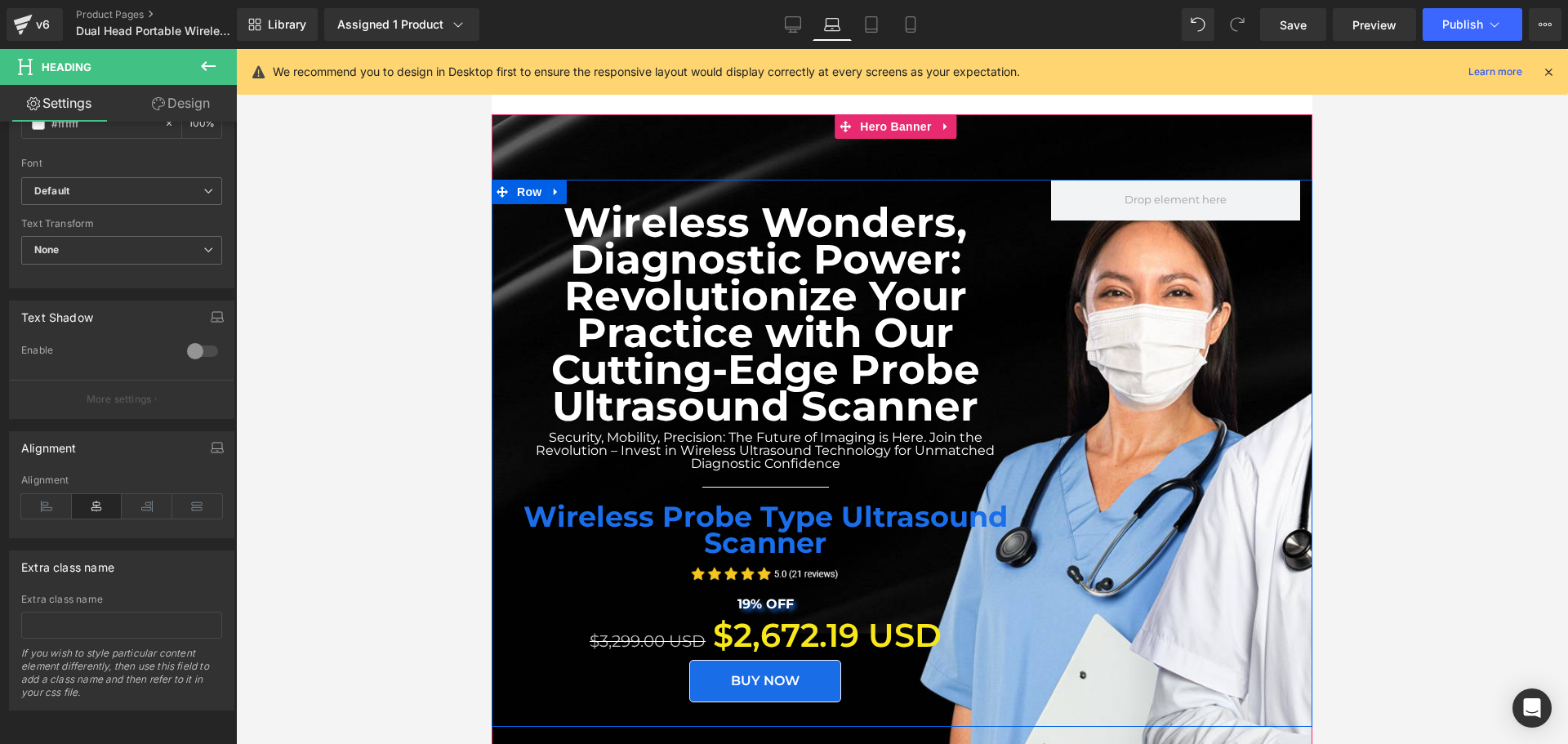
click at [1168, 265] on div "Wireless Wonders, Diagnostic Power: Revolutionize Your Practice with Our Cuttin…" at bounding box center [902, 453] width 821 height 547
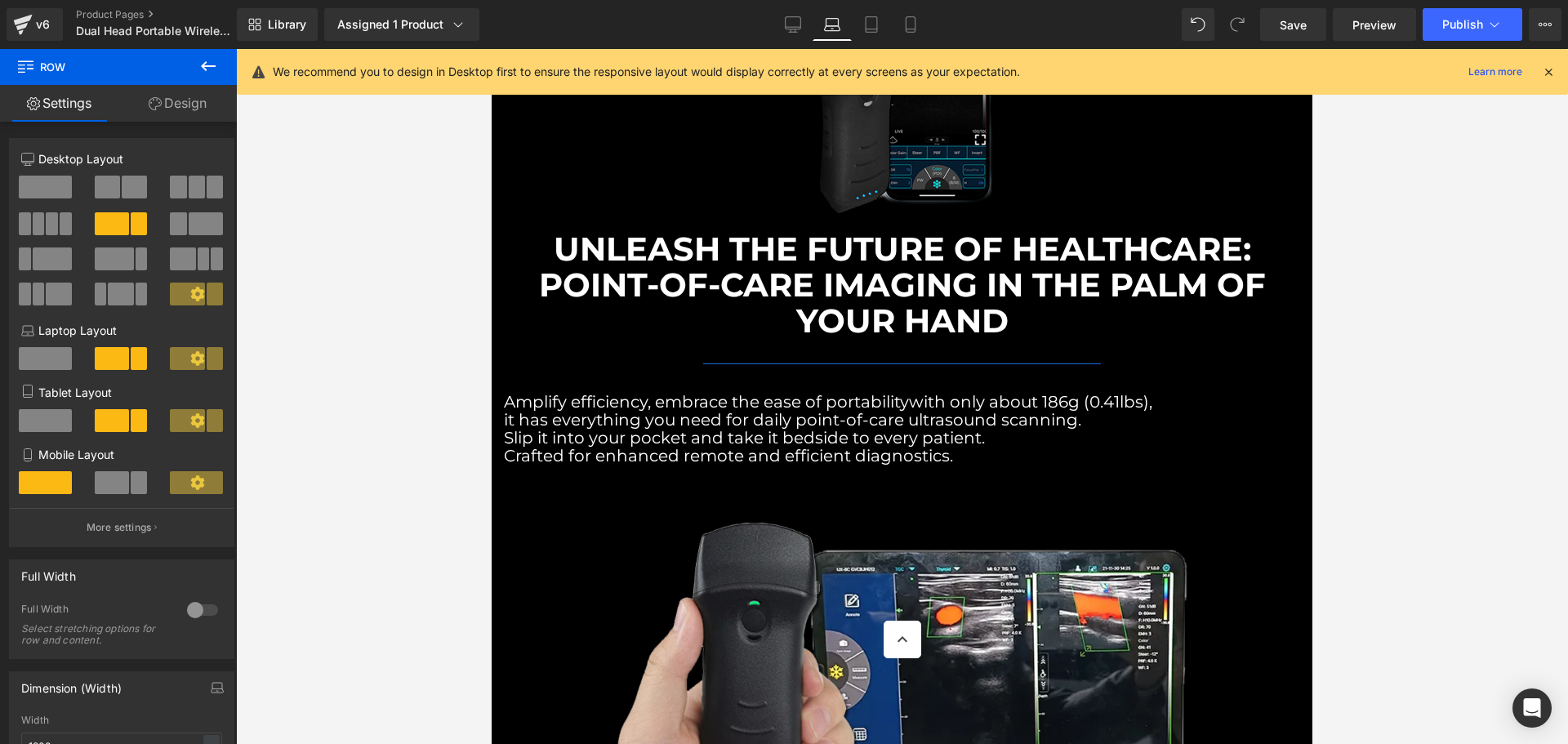
scroll to position [1062, 0]
